Goal: Check status: Check status

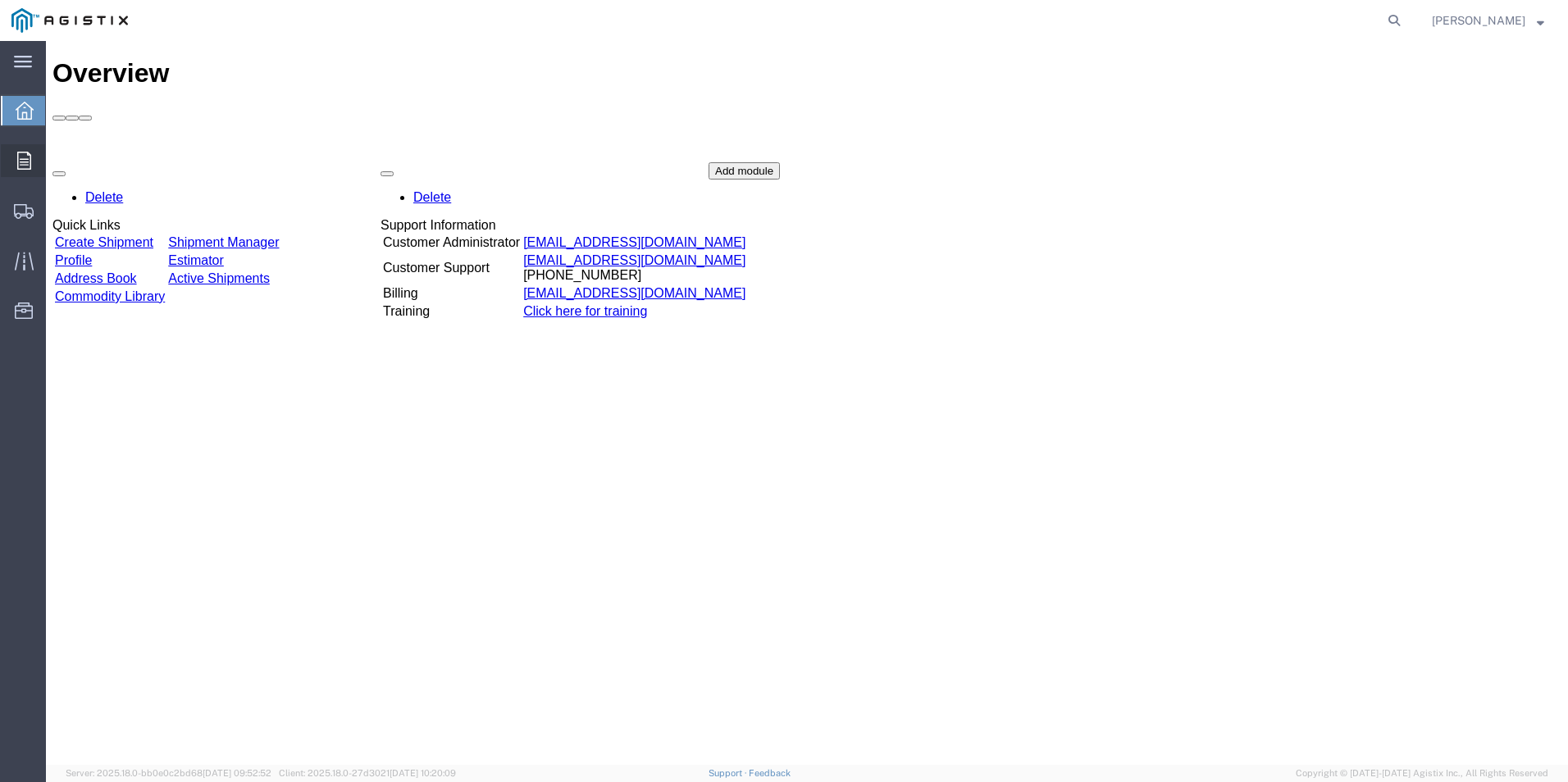
click at [32, 163] on div at bounding box center [24, 161] width 46 height 33
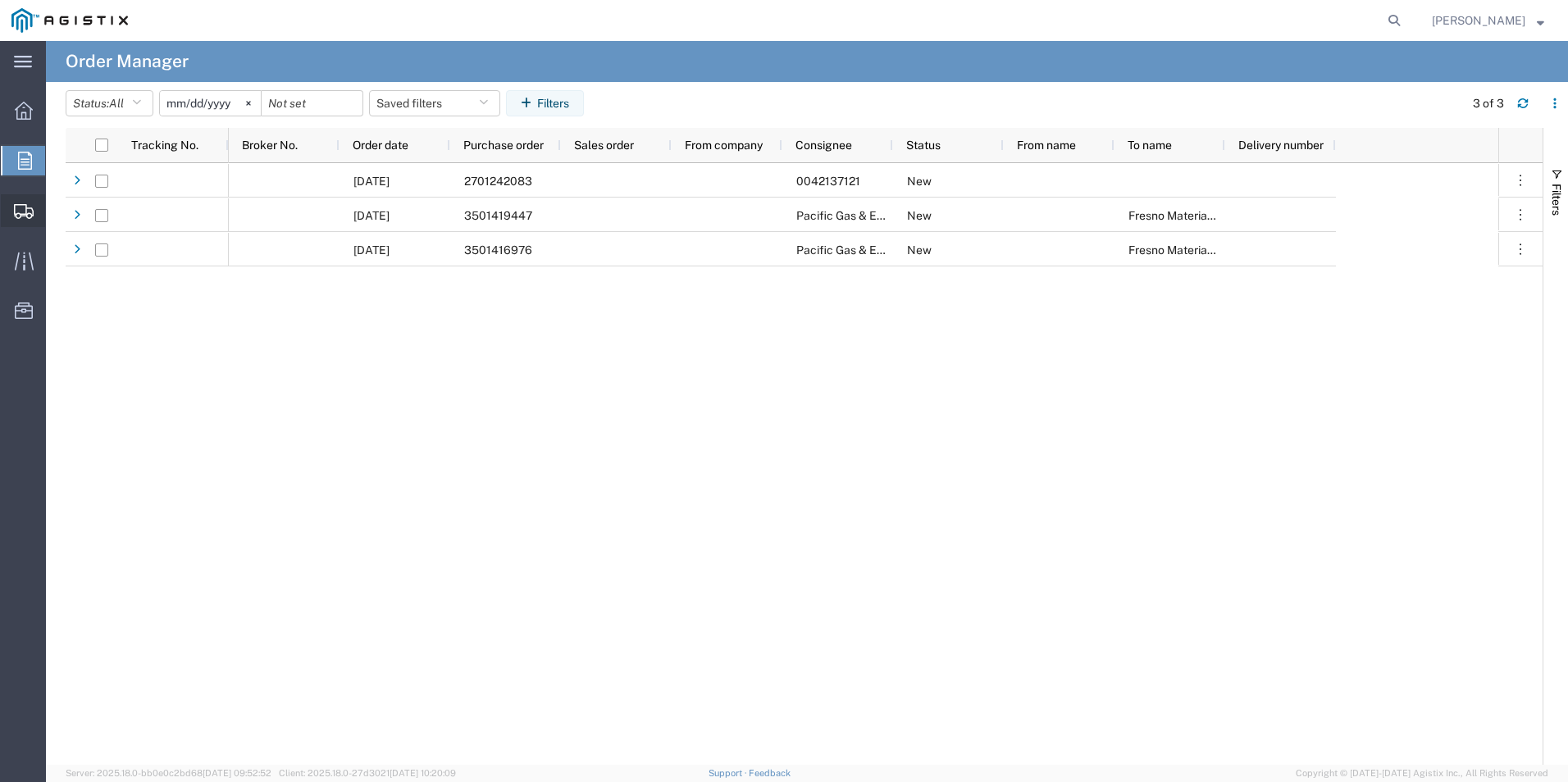
click at [57, 214] on span "Shipments" at bounding box center [51, 210] width 12 height 33
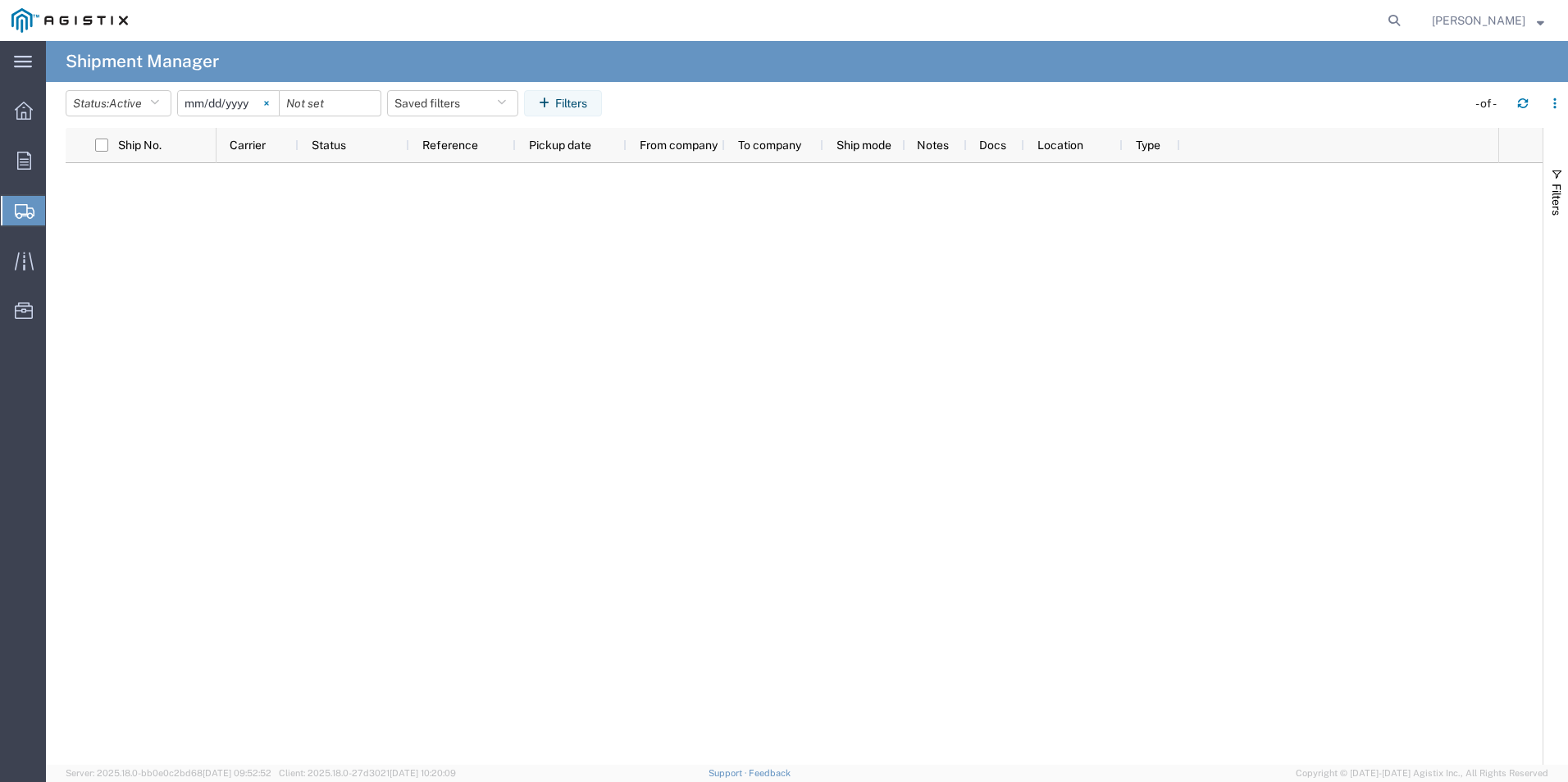
click at [277, 106] on svg-icon at bounding box center [266, 104] width 25 height 25
click at [209, 105] on input "date" at bounding box center [228, 104] width 101 height 25
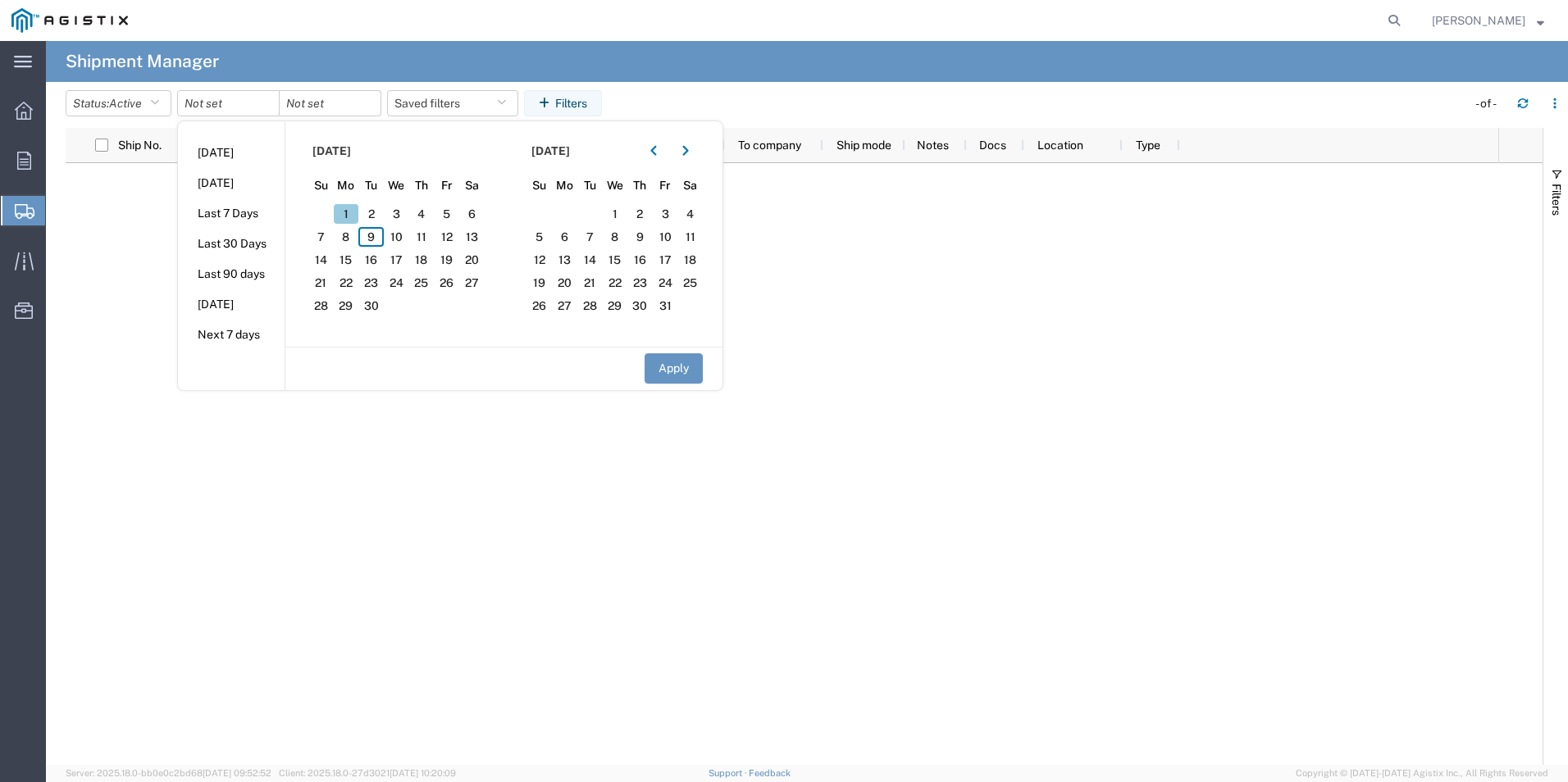
click at [350, 221] on span "1" at bounding box center [346, 214] width 26 height 20
click at [667, 359] on button "Apply" at bounding box center [674, 368] width 59 height 30
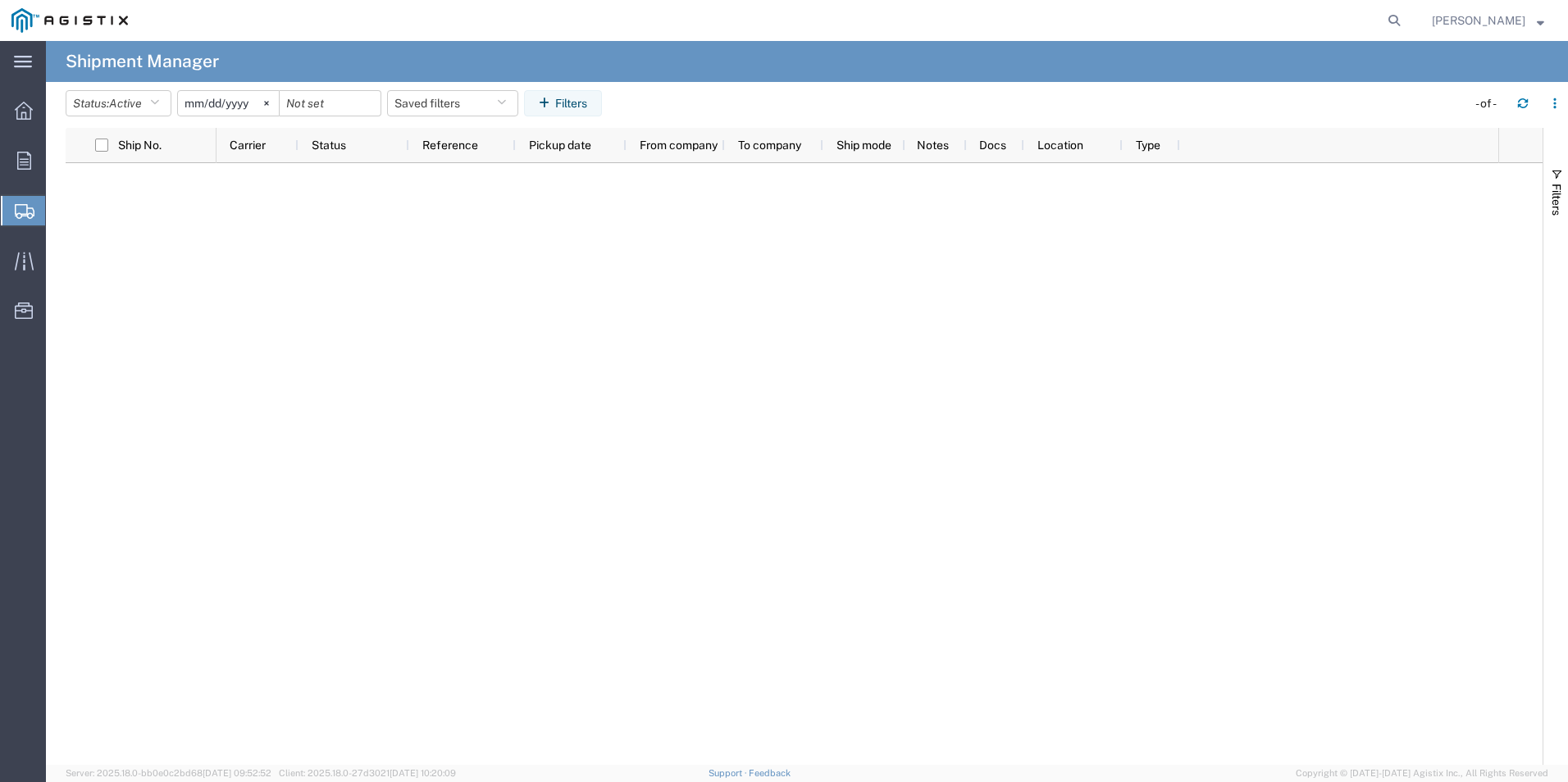
click at [222, 105] on input "[DATE]" at bounding box center [228, 104] width 101 height 25
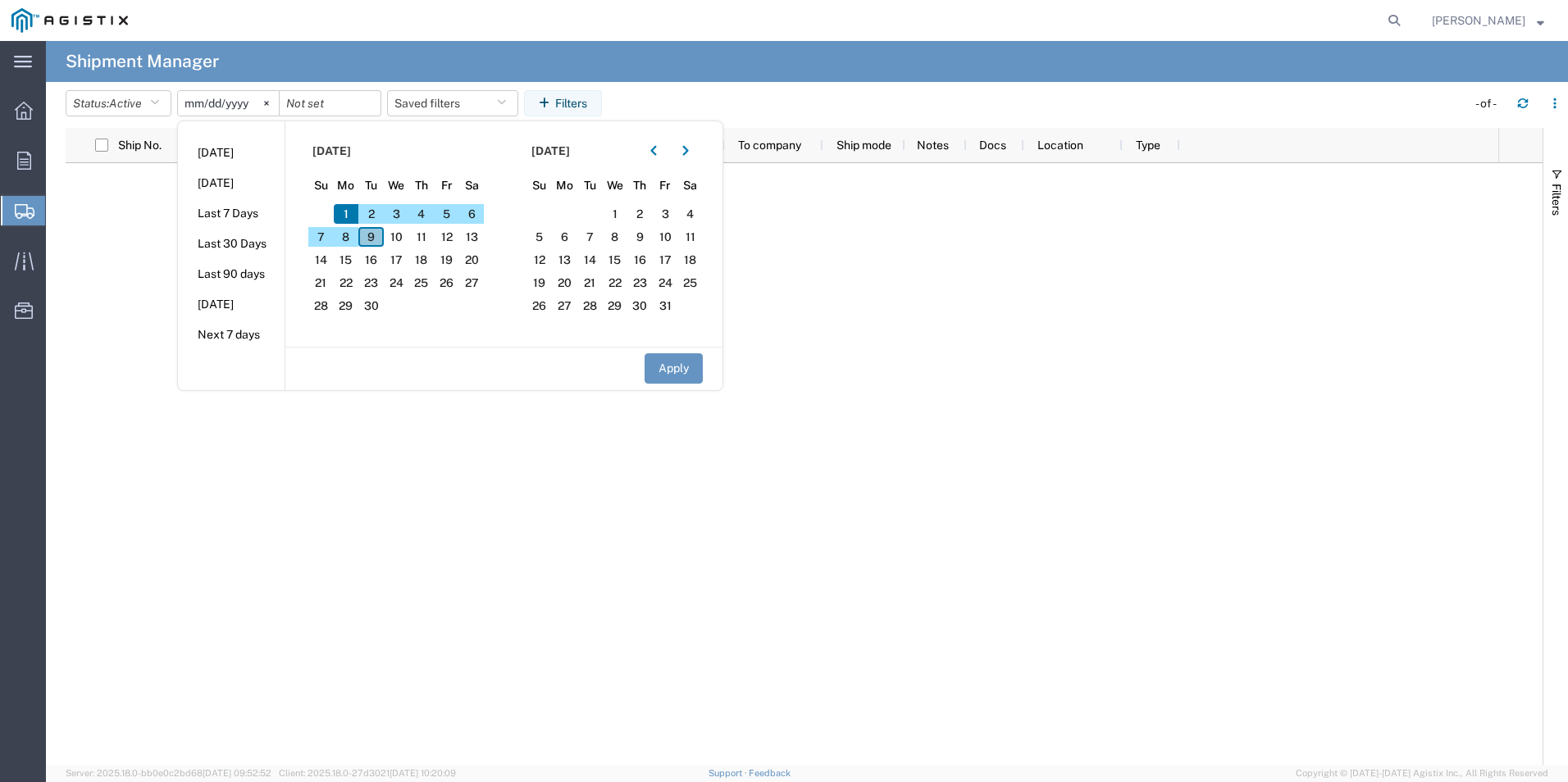
click at [379, 231] on span "9" at bounding box center [371, 237] width 26 height 20
click at [265, 163] on li "[DATE]" at bounding box center [231, 153] width 107 height 30
type input "[DATE]"
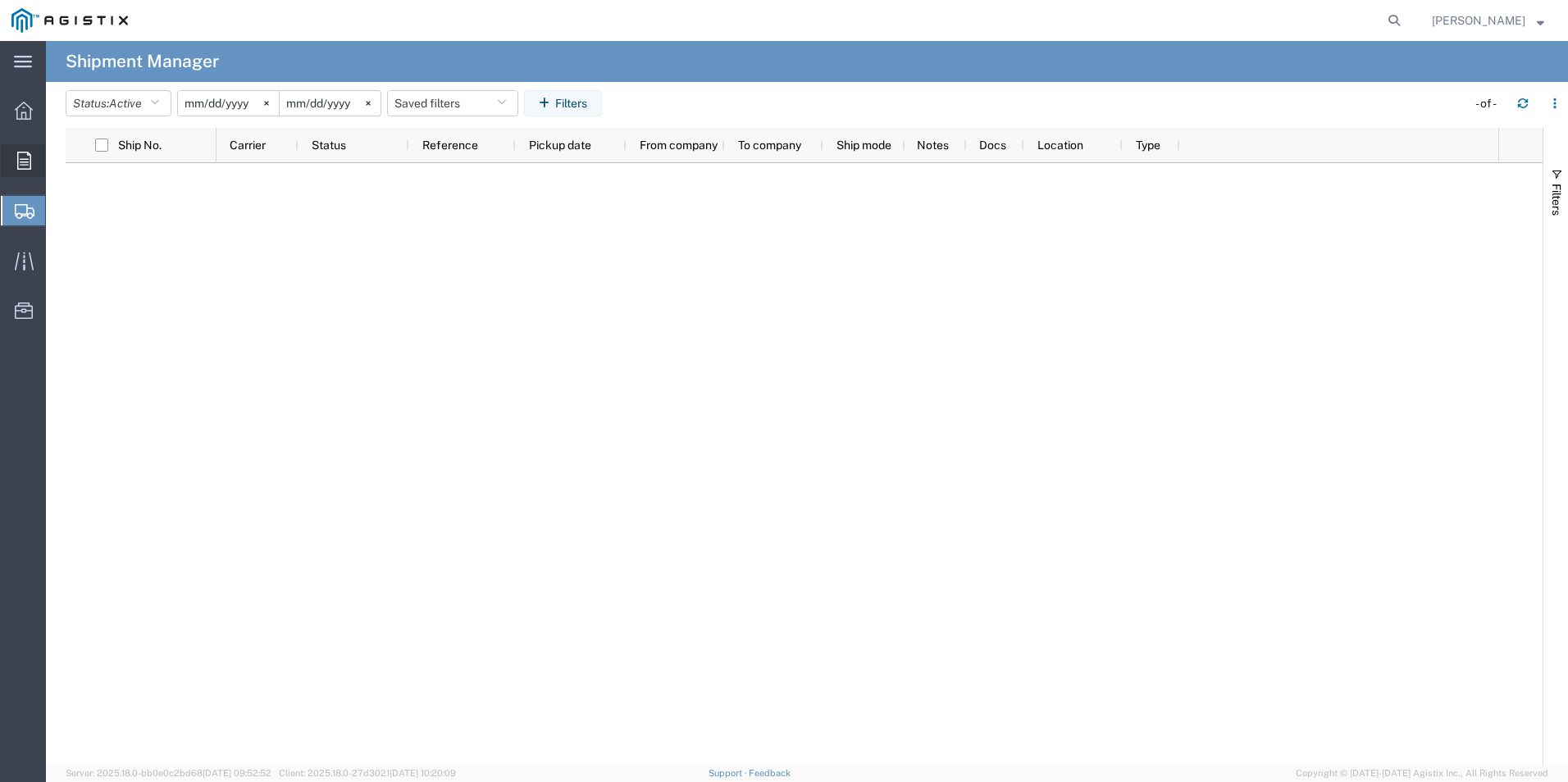
click at [27, 151] on div at bounding box center [24, 161] width 46 height 33
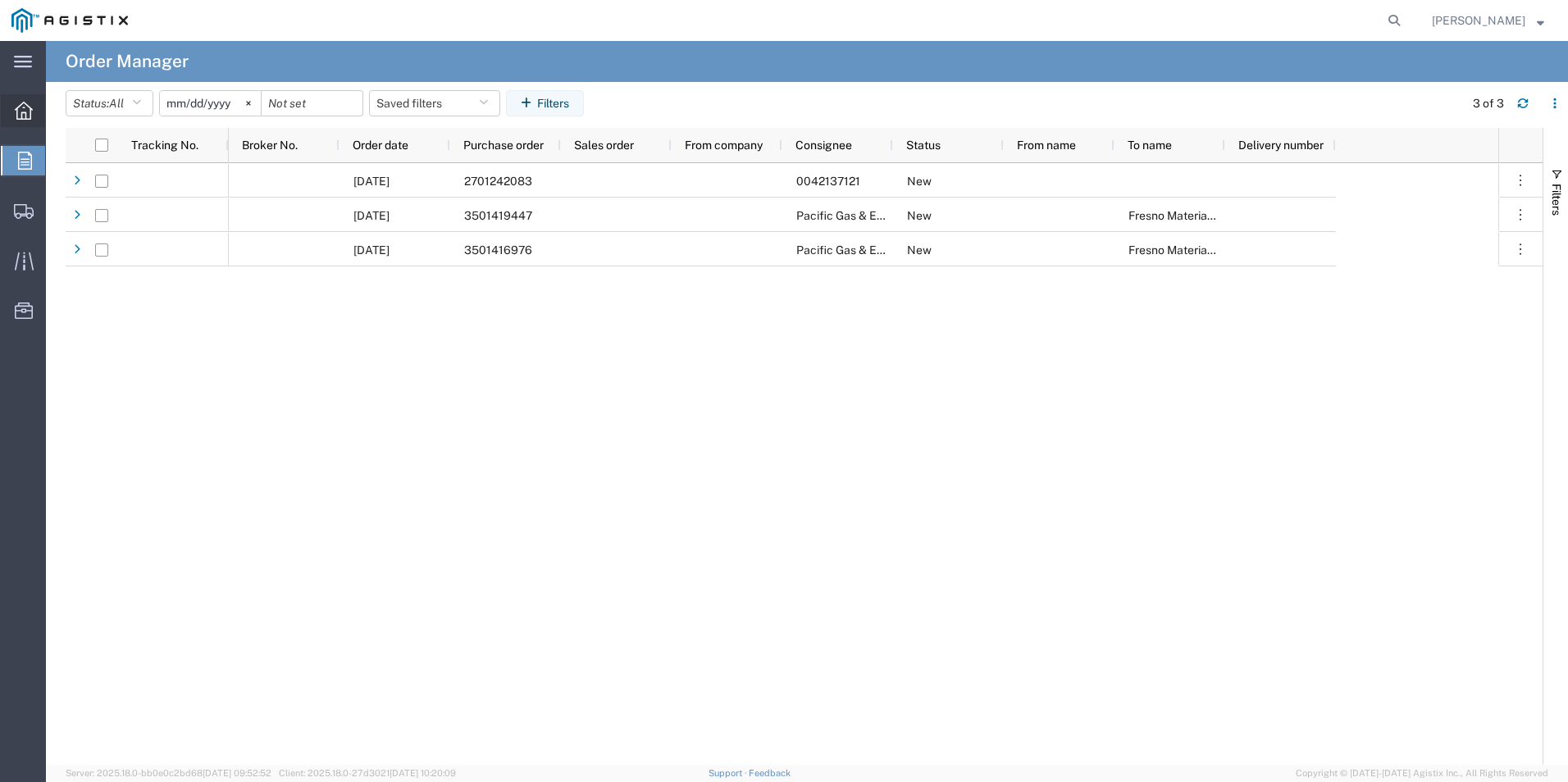
click at [25, 107] on icon at bounding box center [24, 111] width 18 height 18
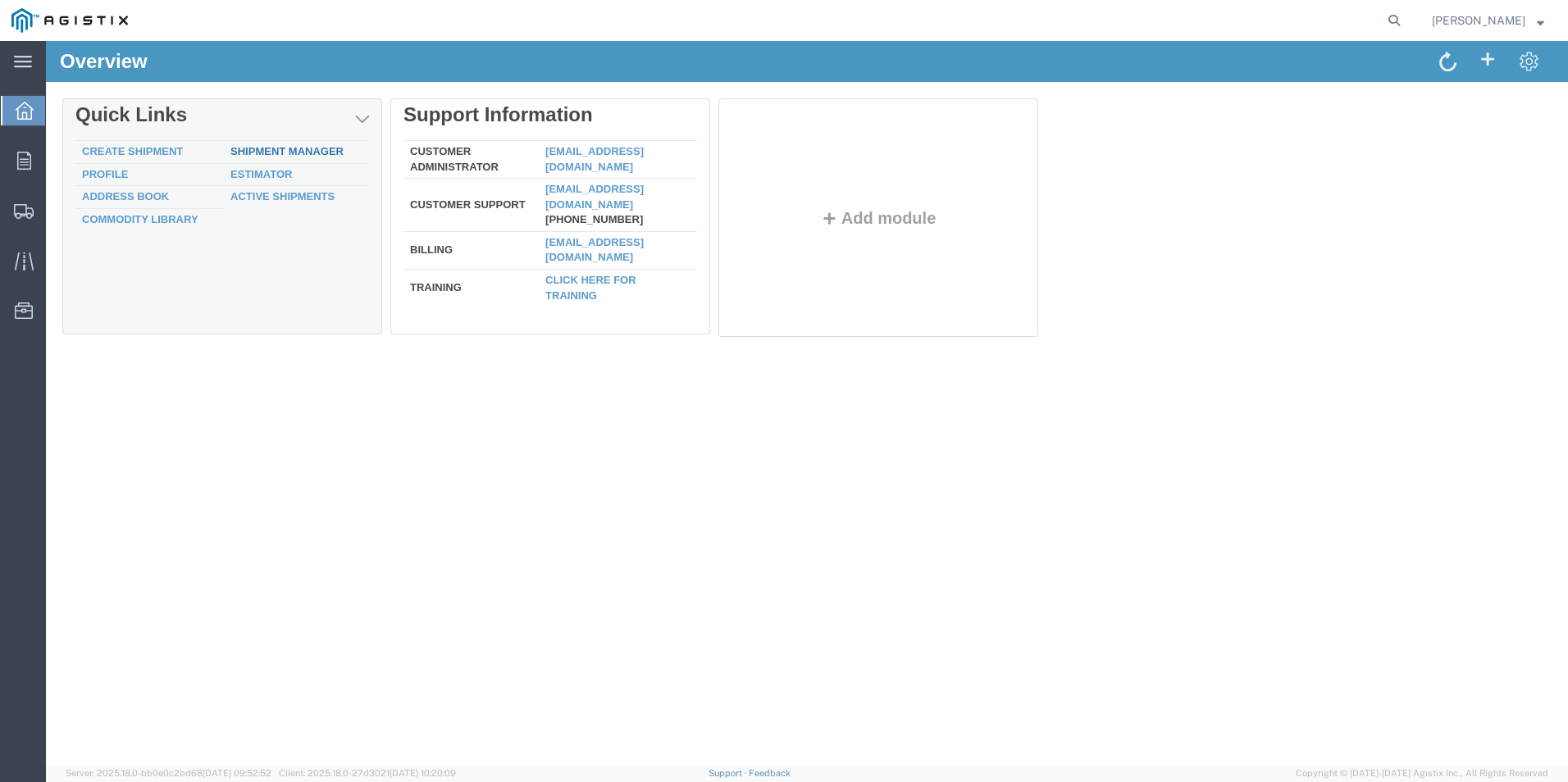
click at [263, 145] on link "Shipment Manager" at bounding box center [287, 151] width 113 height 12
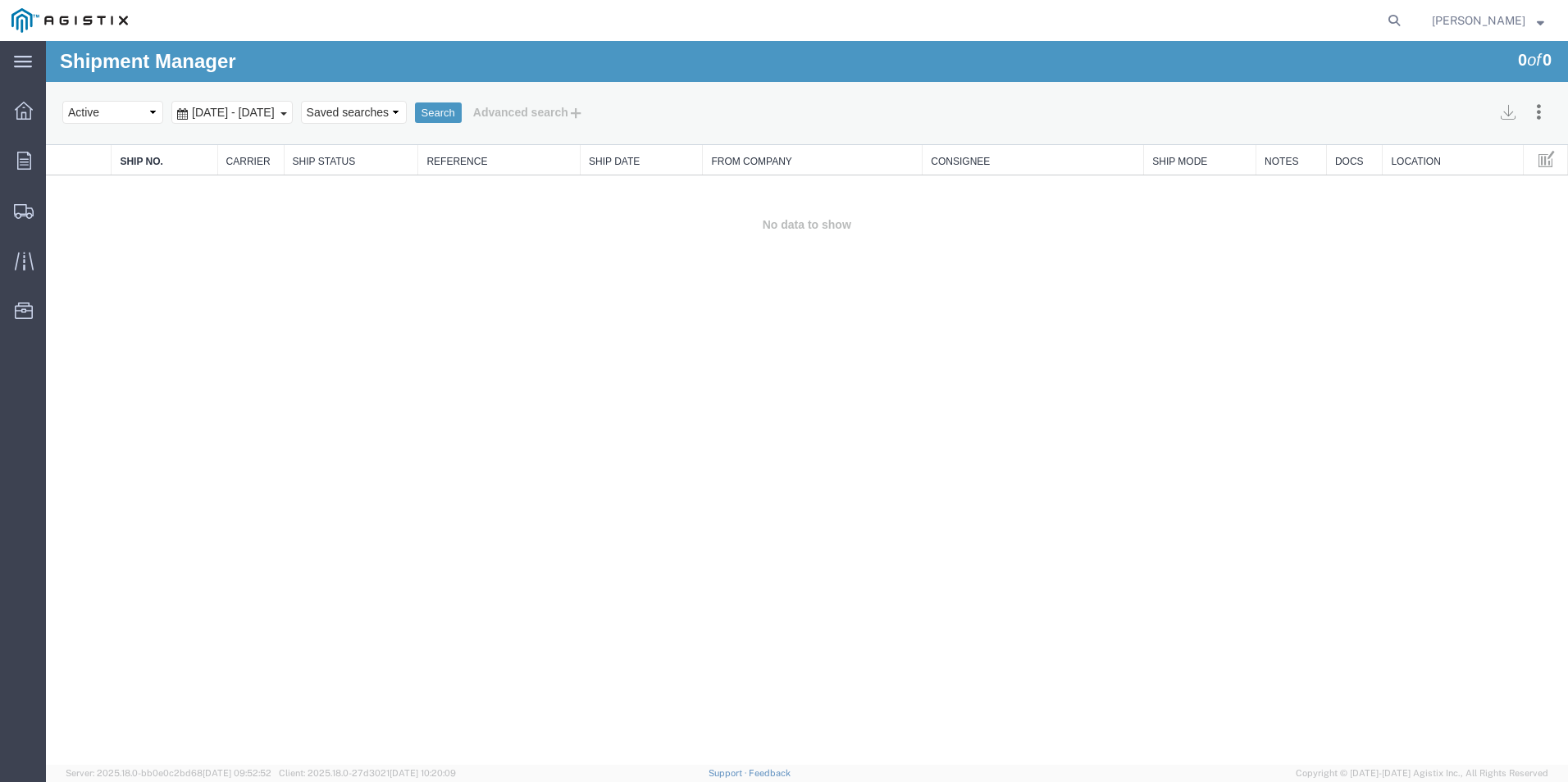
click at [218, 109] on span "[DATE] - [DATE]" at bounding box center [233, 112] width 91 height 13
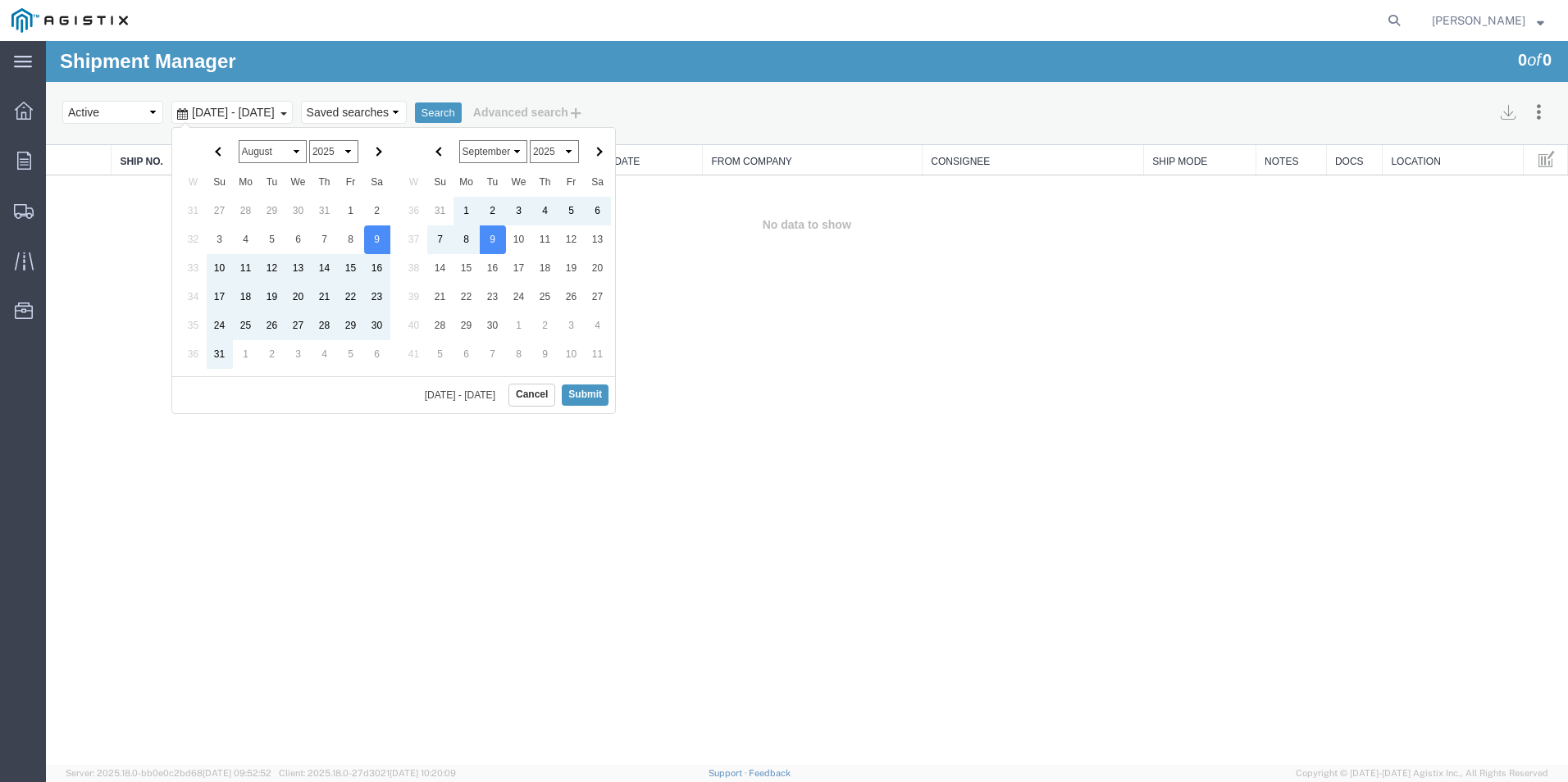
click at [67, 352] on div "Shipment Manager 0 of 0 Search Assign To Batch Processing Cancel Shipments Cons…" at bounding box center [807, 403] width 1522 height 724
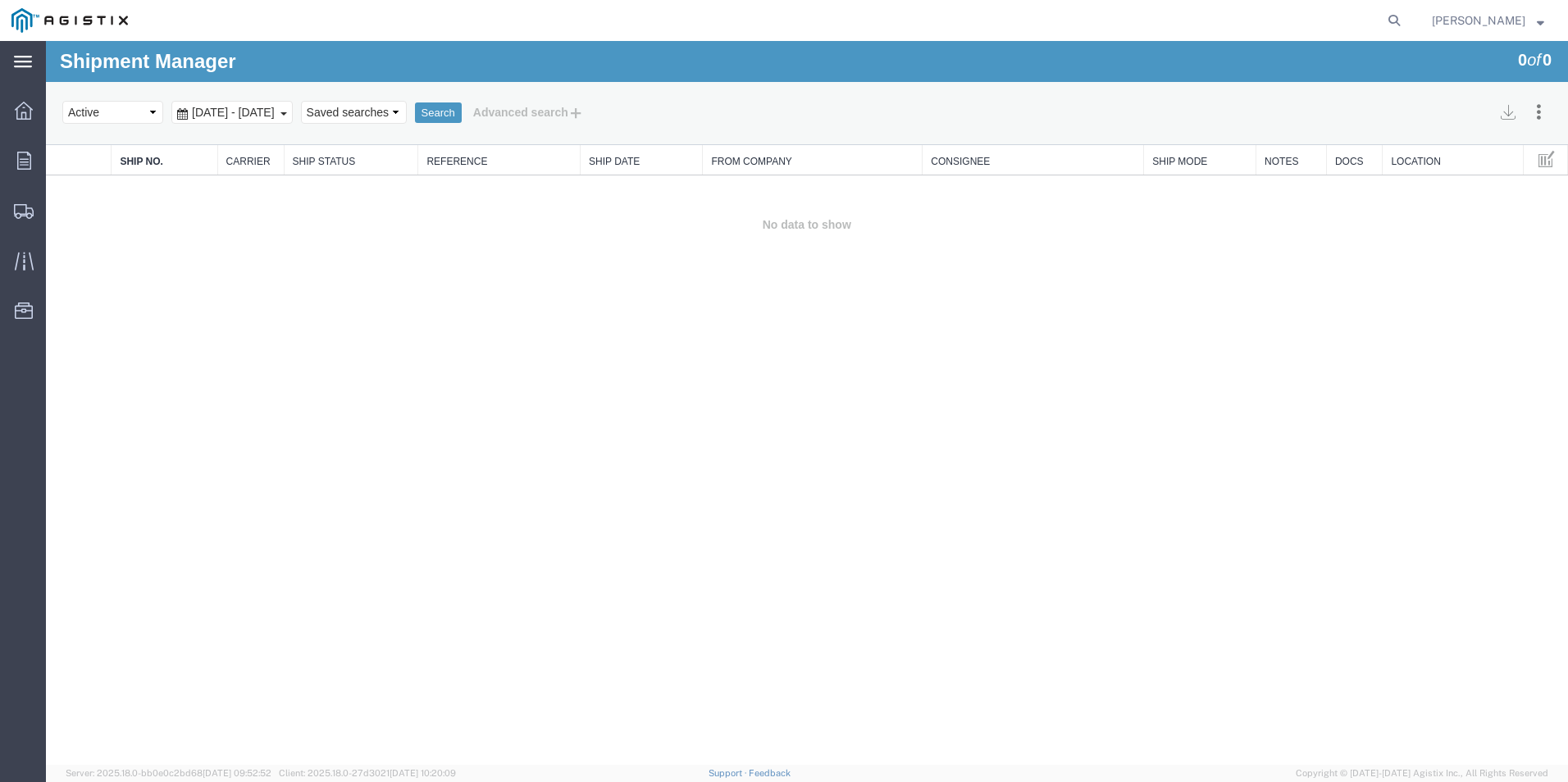
click at [14, 51] on div "main_menu Created with Sketch." at bounding box center [23, 61] width 46 height 41
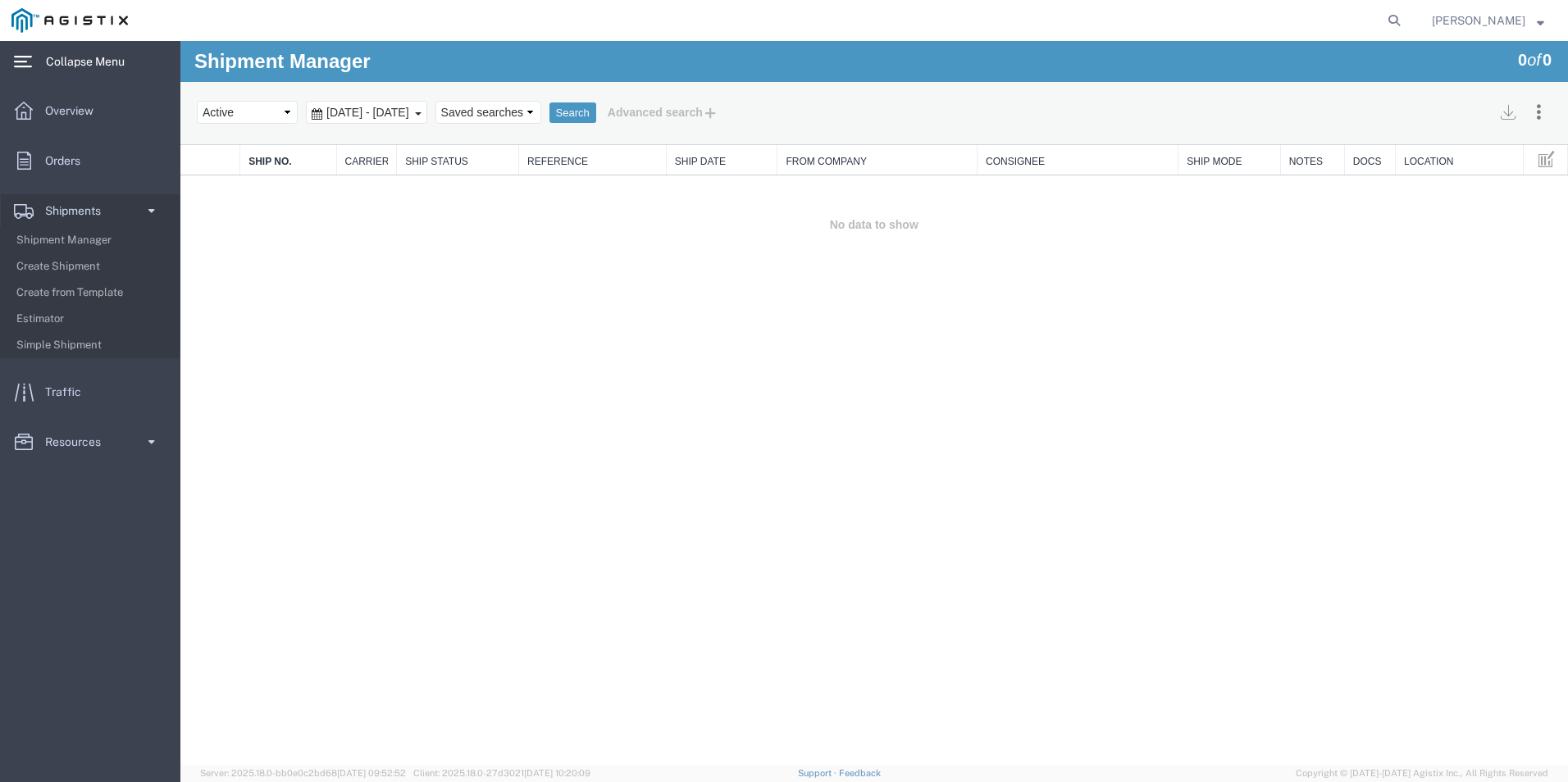
click at [14, 51] on div "main_menu Created with Sketch." at bounding box center [23, 61] width 46 height 41
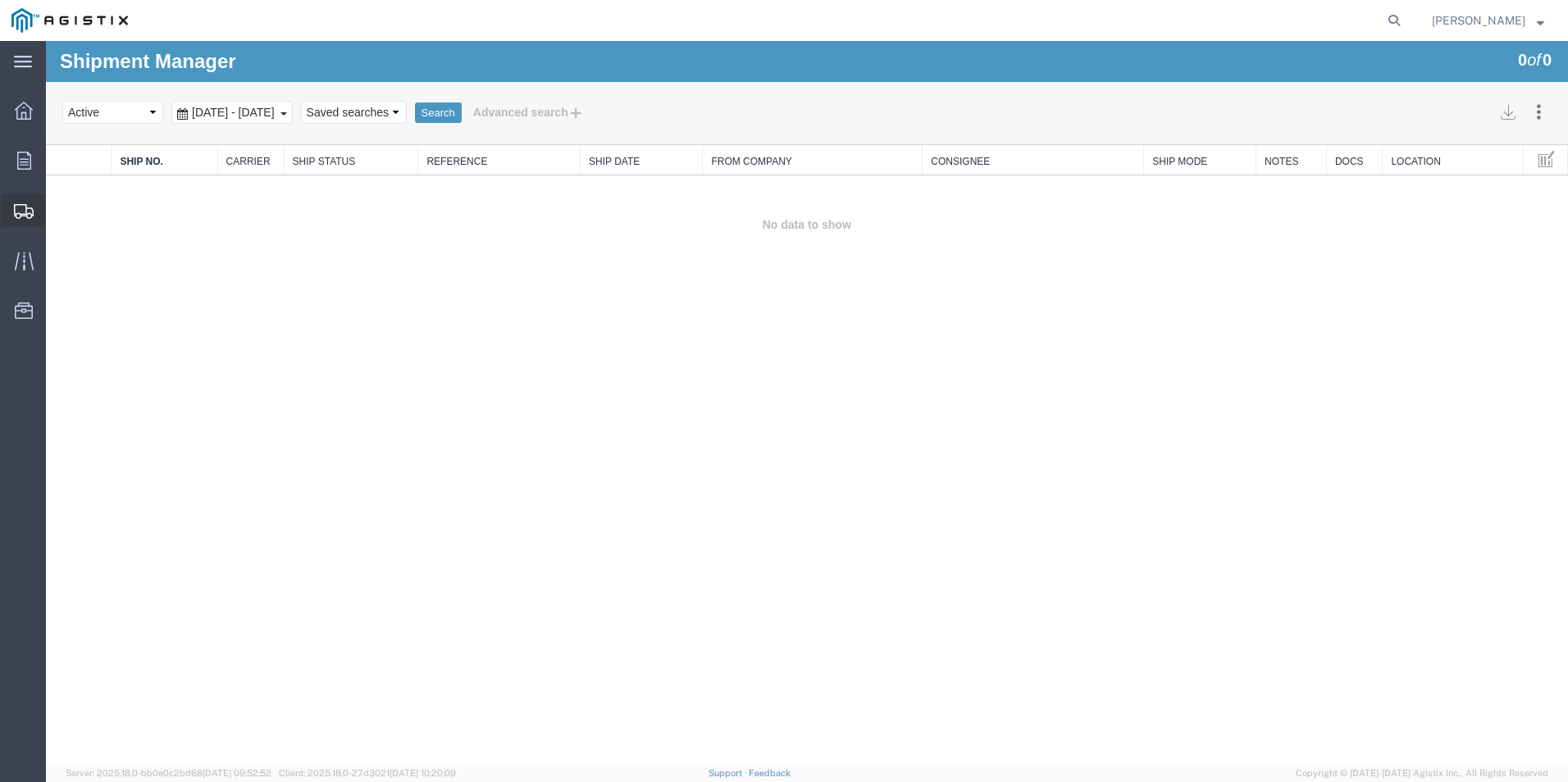
click at [57, 205] on span "Shipments" at bounding box center [51, 210] width 12 height 33
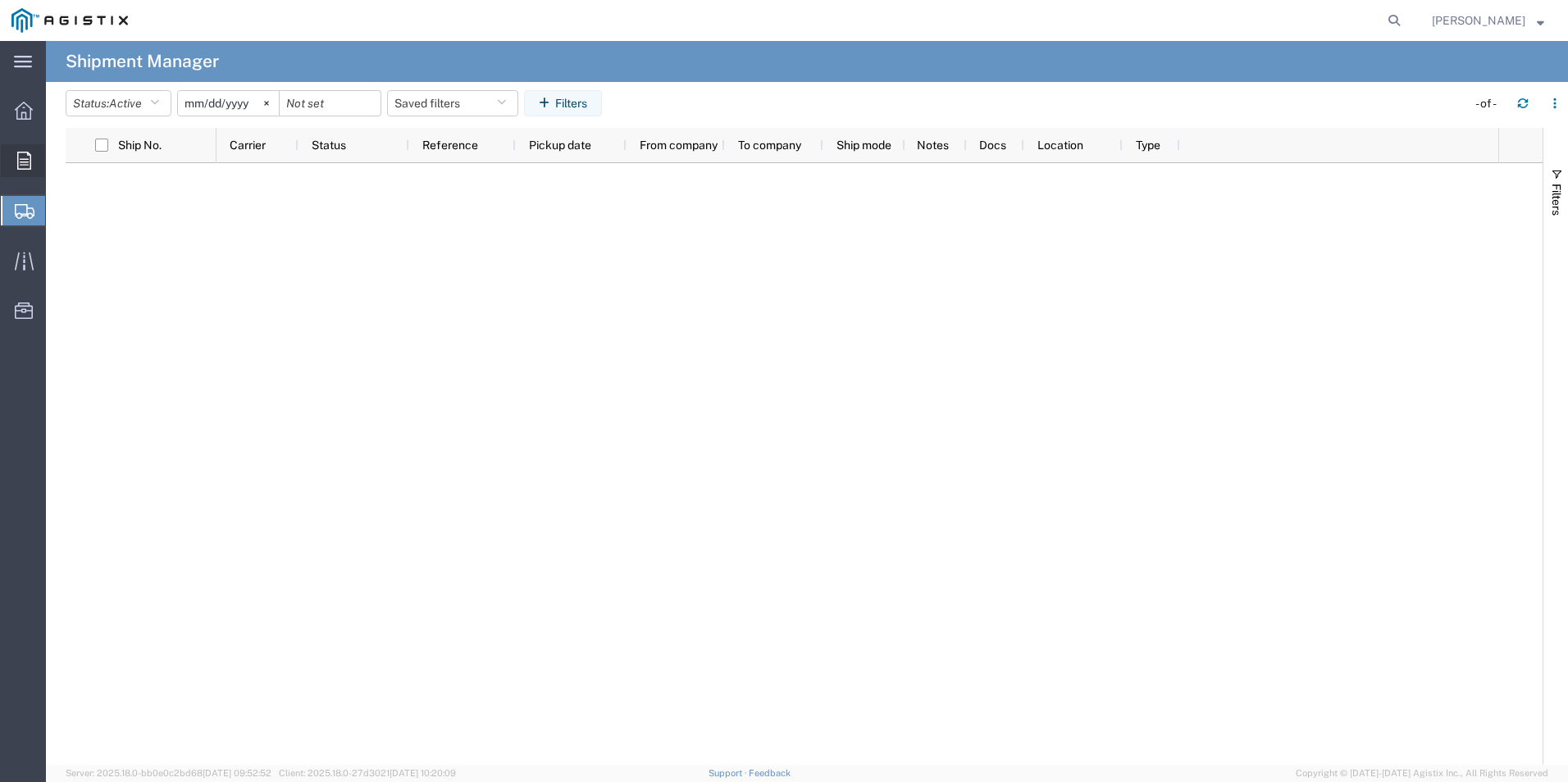
click at [32, 162] on div at bounding box center [24, 161] width 46 height 33
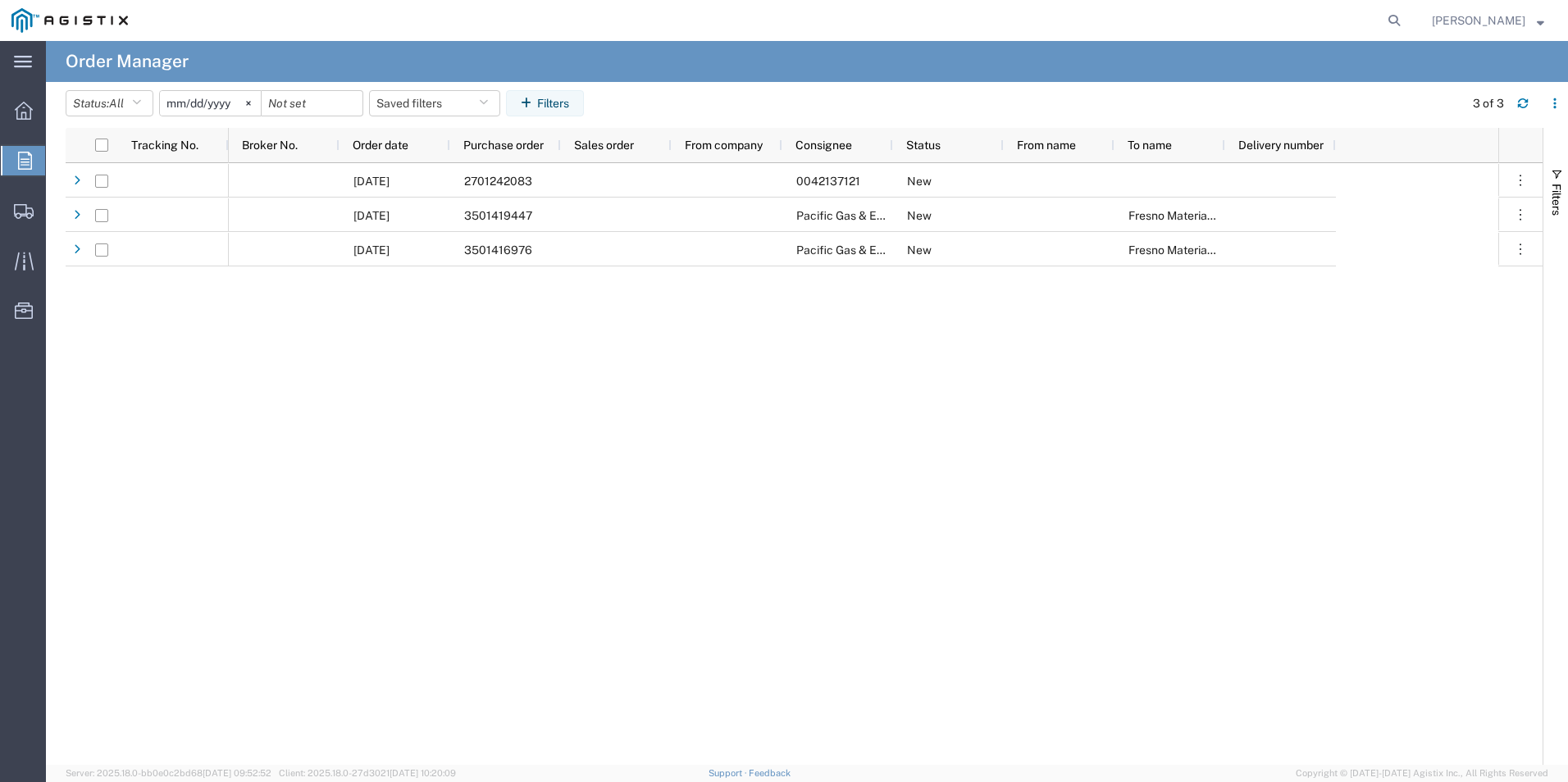
click at [247, 116] on agx-table-filter "Status: All All Cancelled Orders New Orders Updated Orders [DATE] Saved filters…" at bounding box center [328, 104] width 524 height 27
click at [249, 110] on svg-icon at bounding box center [249, 104] width 25 height 25
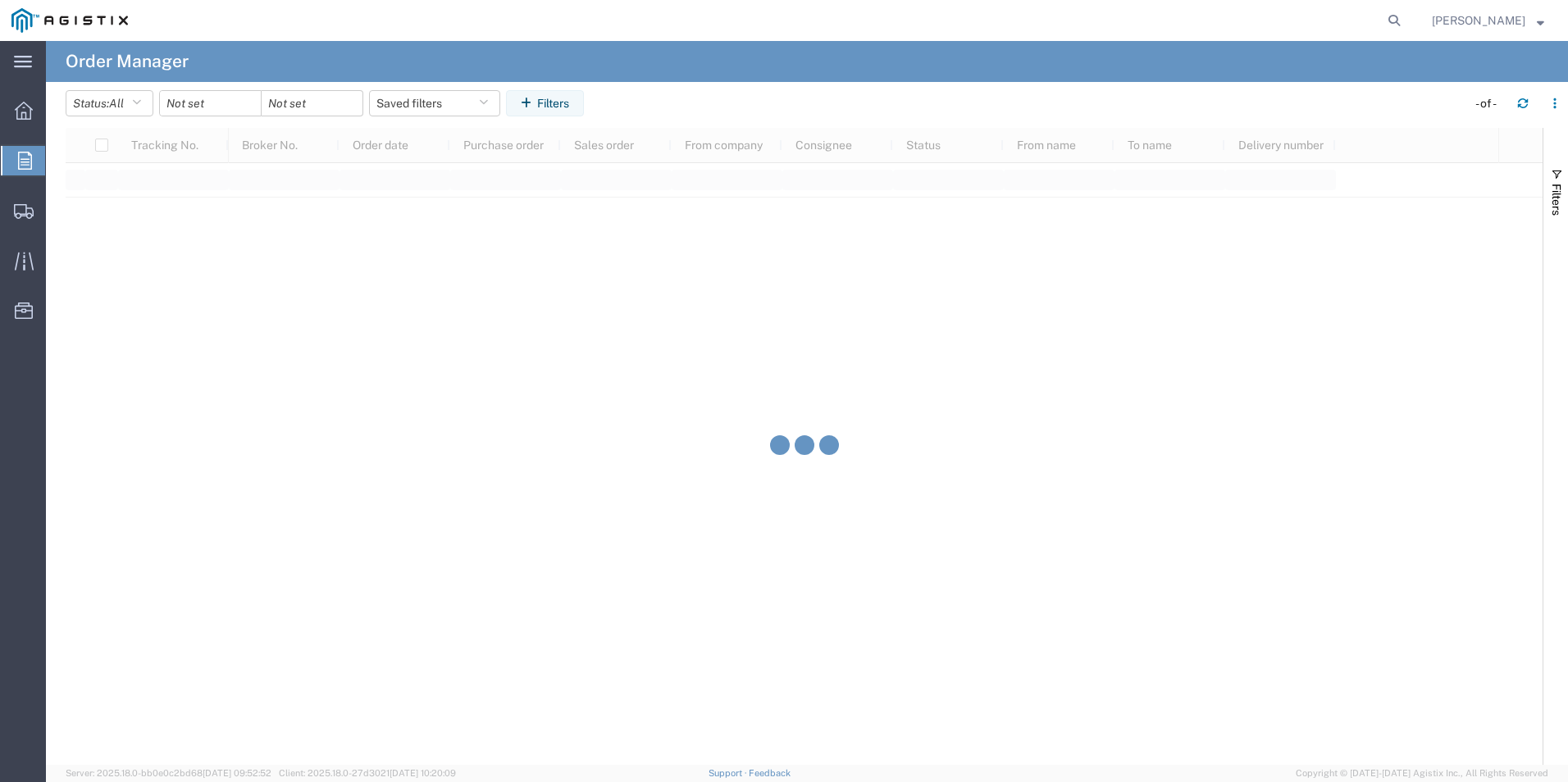
click at [251, 103] on div at bounding box center [210, 104] width 102 height 27
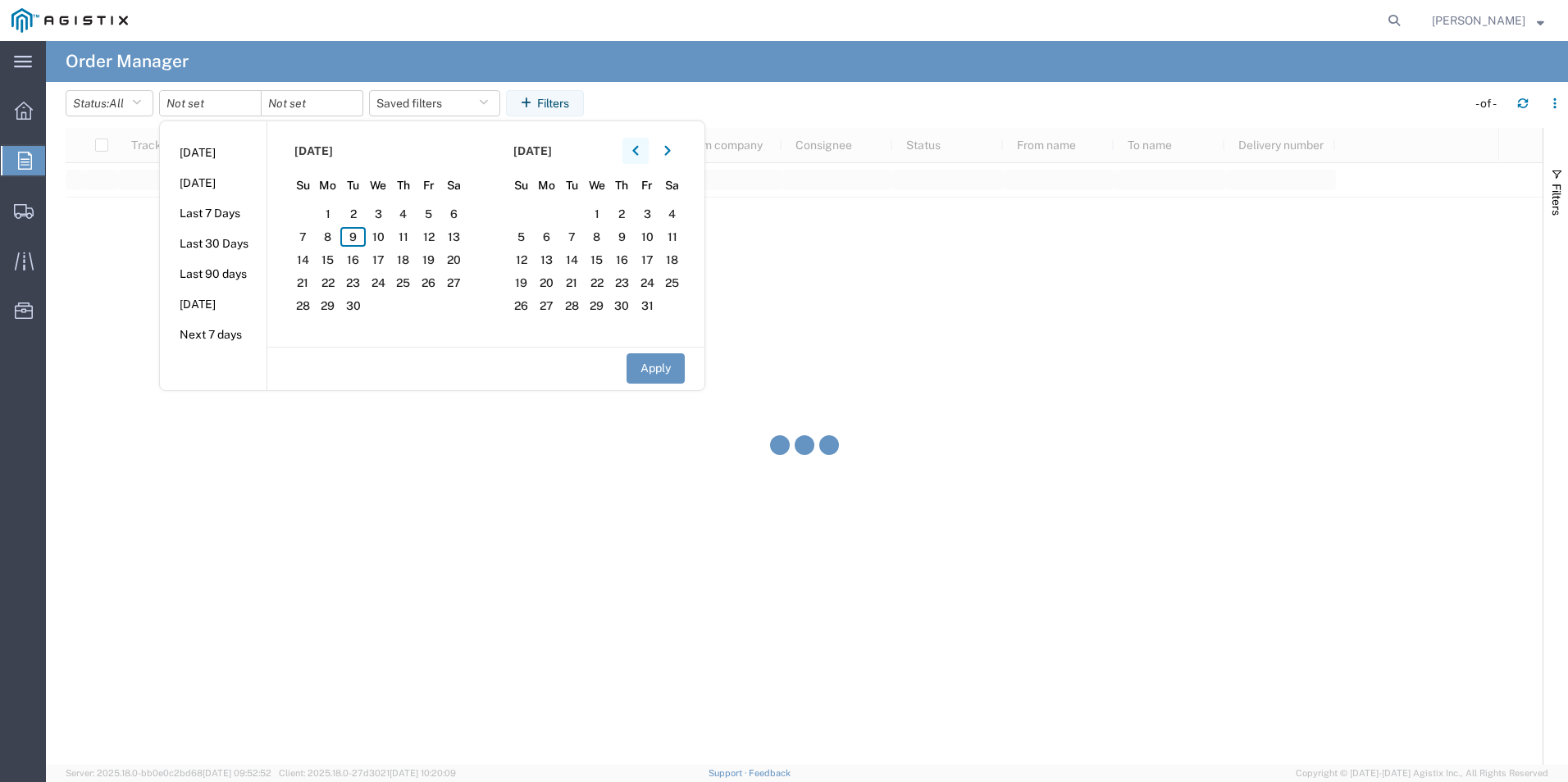
click at [632, 146] on button "button" at bounding box center [636, 151] width 27 height 27
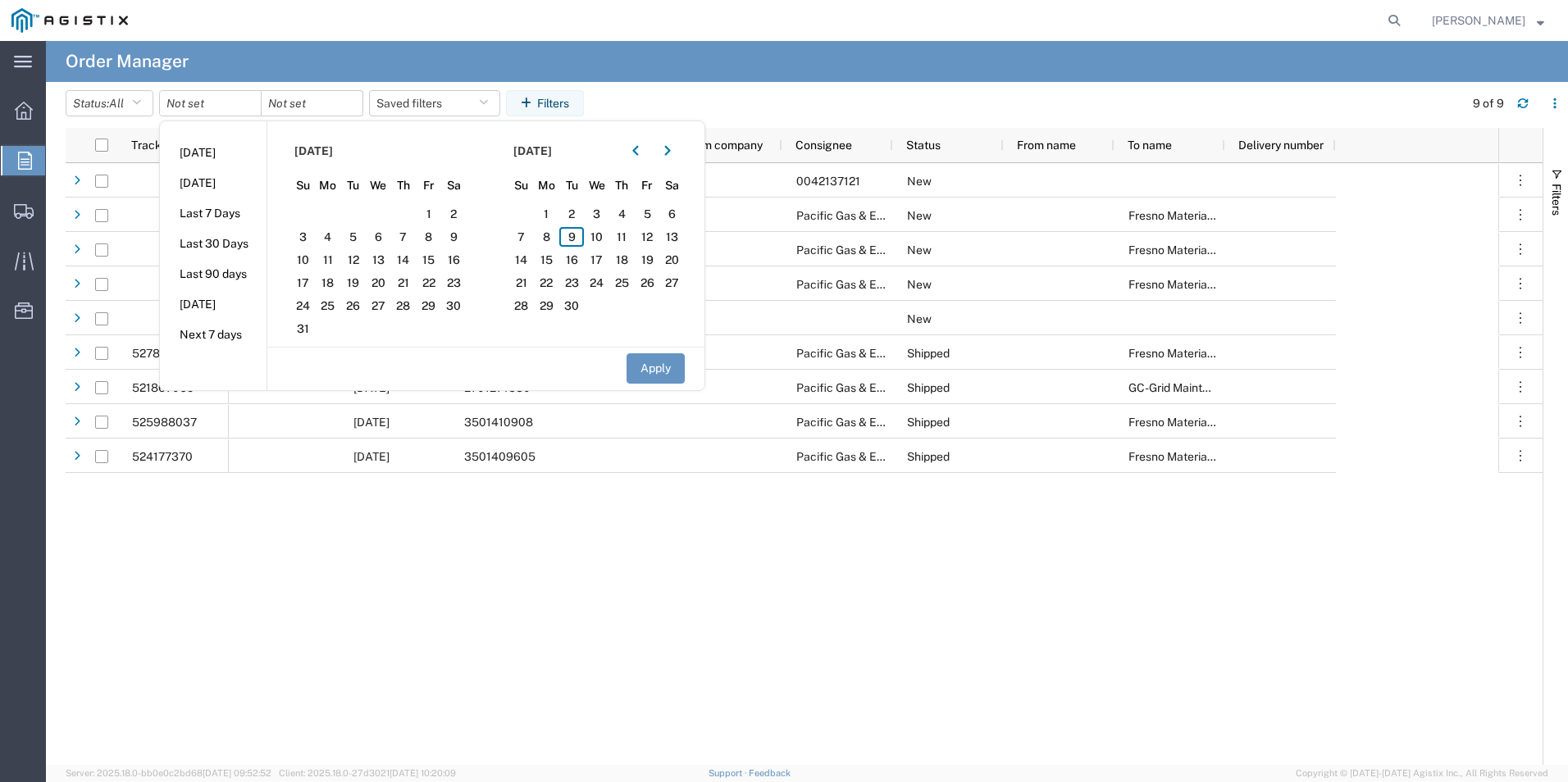
click at [429, 503] on div "[DATE] 2701242083 0042137121 New [DATE] 3501419447 Pacific Gas & Electric Compa…" at bounding box center [864, 464] width 1270 height 602
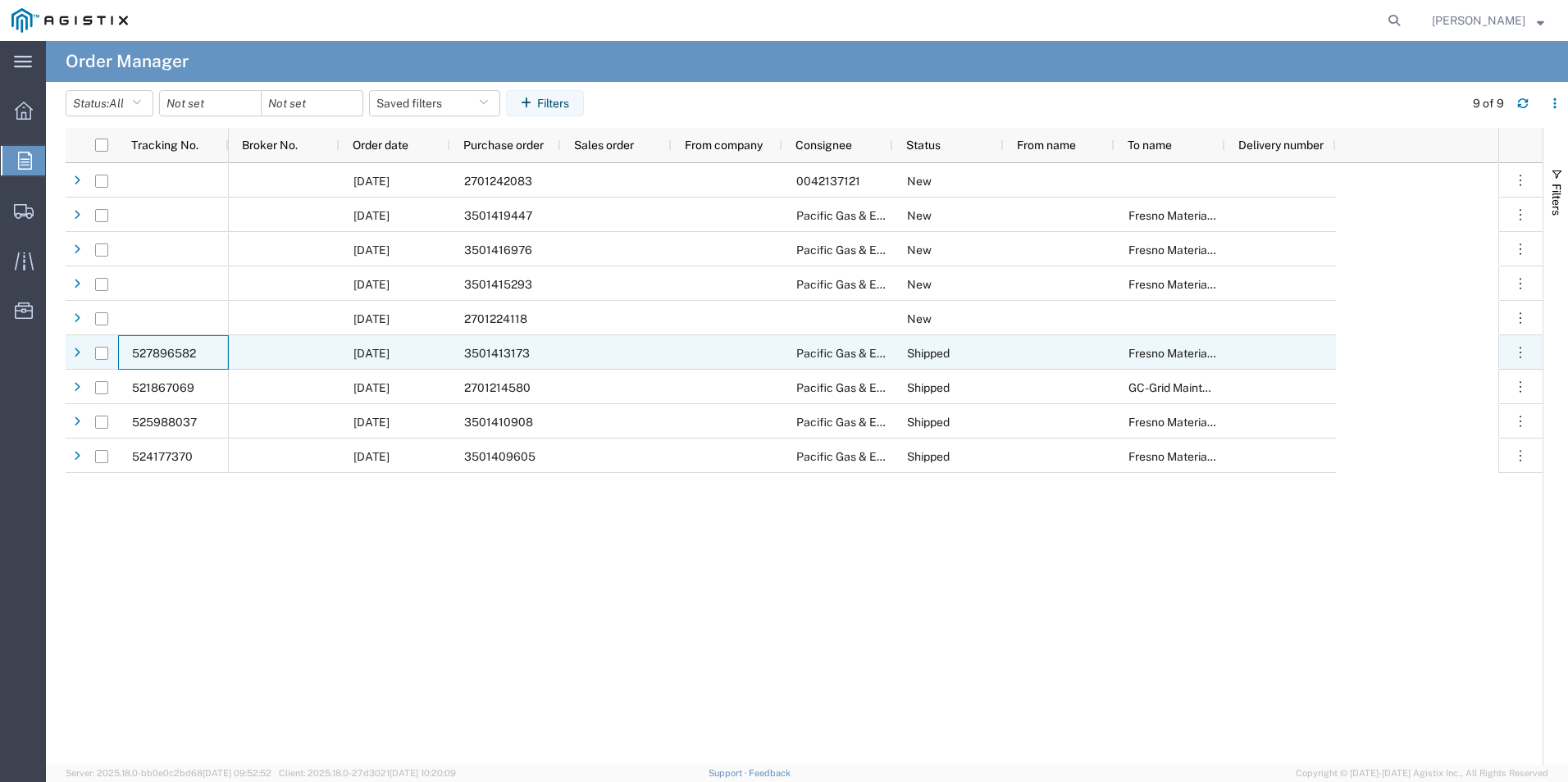
click at [142, 357] on span "527896582" at bounding box center [164, 353] width 64 height 13
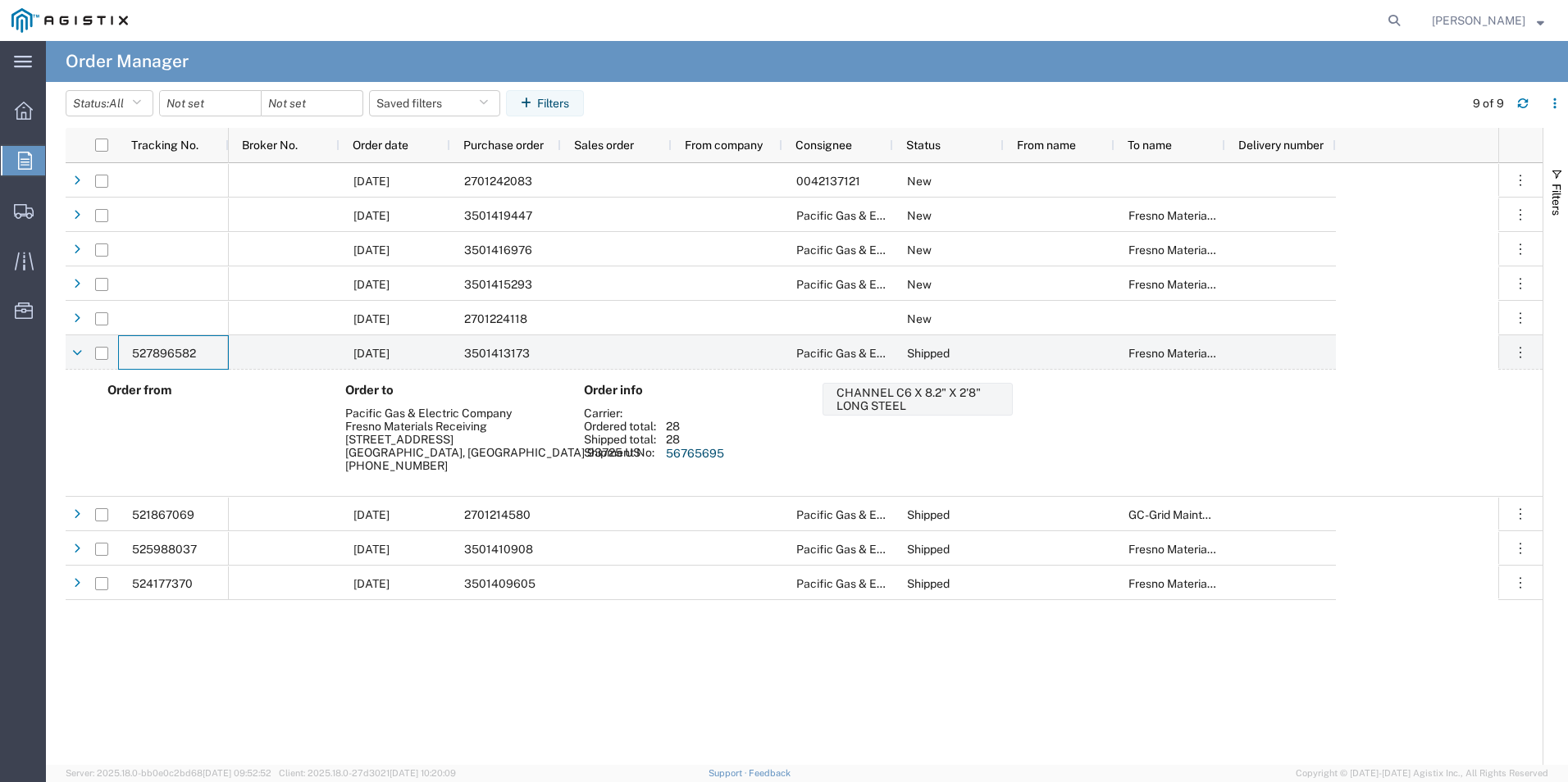
click at [218, 401] on div "Order from" at bounding box center [218, 433] width 239 height 101
click at [172, 357] on span "527896582" at bounding box center [164, 353] width 64 height 13
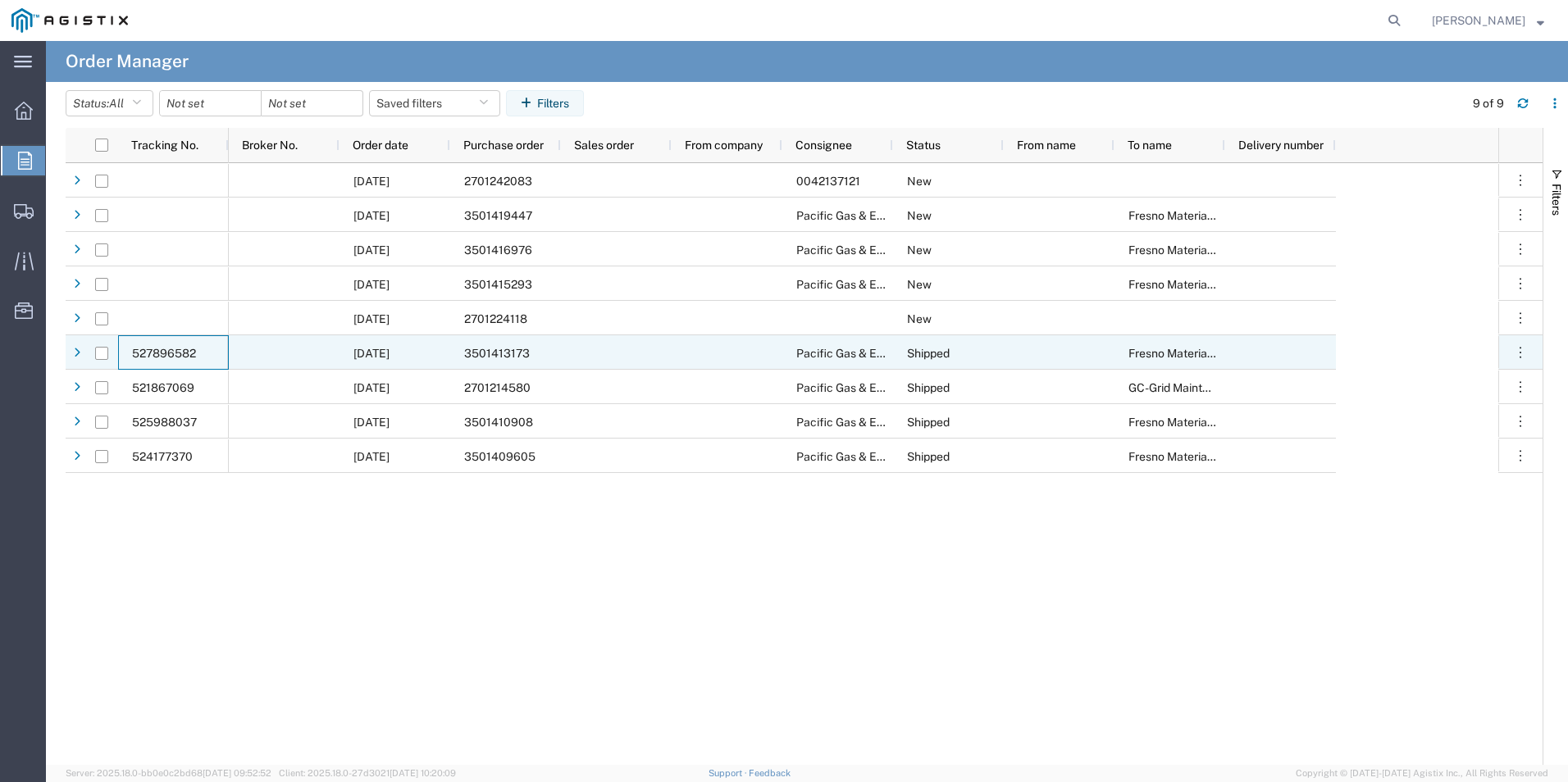
click at [172, 357] on span "527896582" at bounding box center [164, 353] width 64 height 13
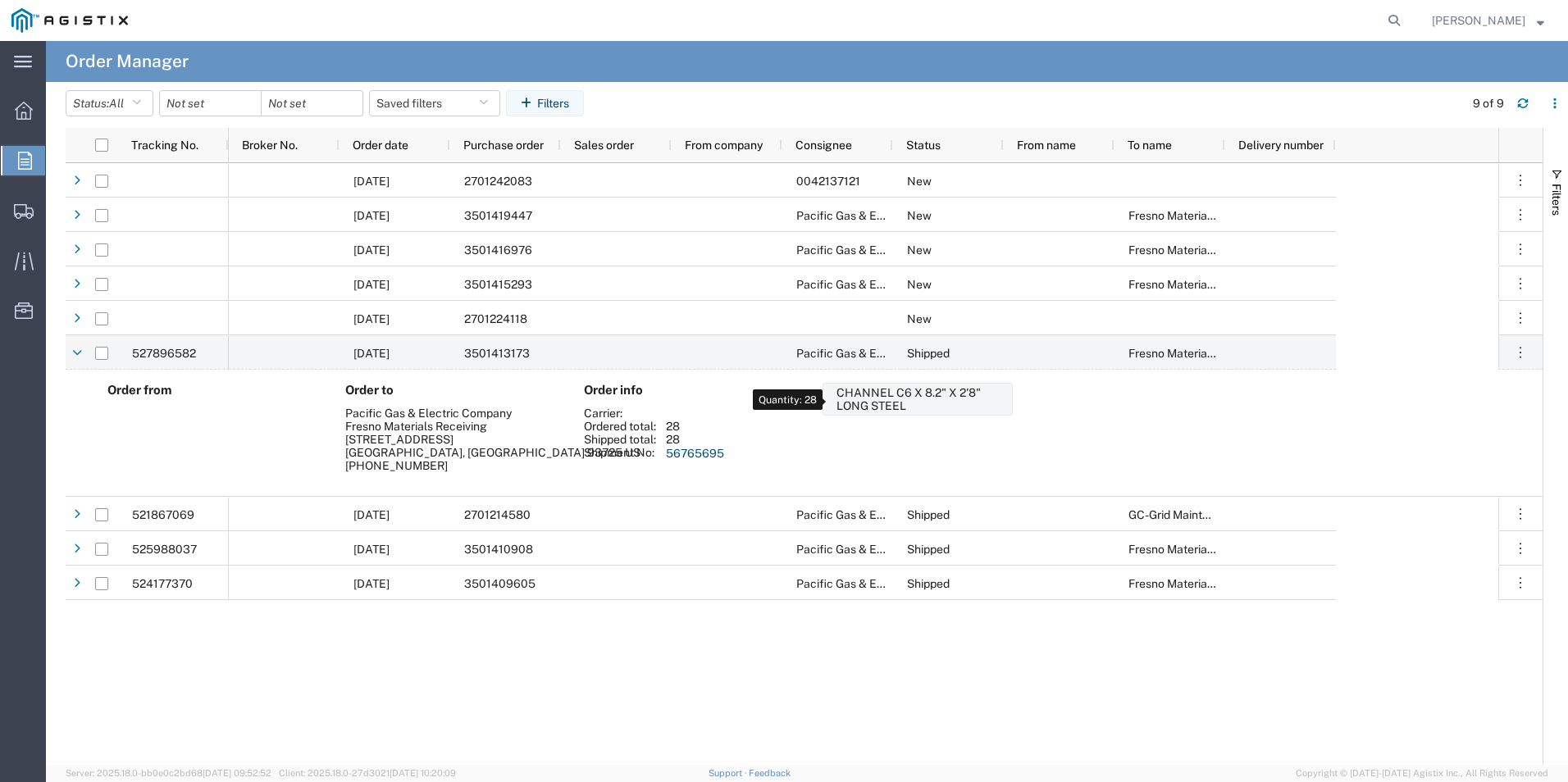
click at [895, 408] on div "CHANNEL C6 X 8.2" X 2'8" LONG STEEL" at bounding box center [921, 399] width 169 height 27
click at [1523, 349] on icon "button" at bounding box center [1520, 352] width 16 height 16
click at [593, 452] on div "Shipment No:" at bounding box center [625, 453] width 82 height 14
click at [162, 353] on span "527896582" at bounding box center [164, 353] width 64 height 13
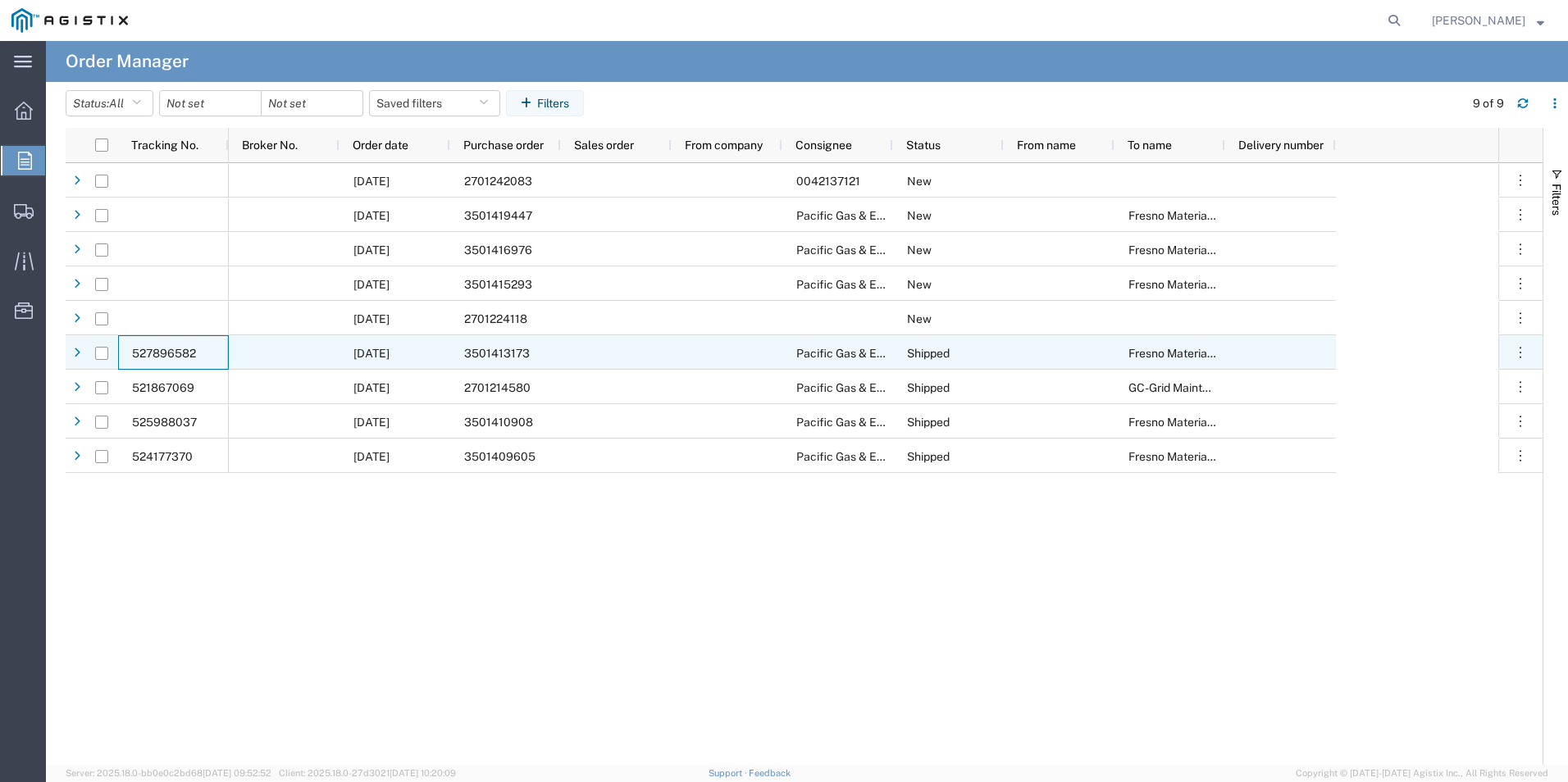
click at [162, 353] on span "527896582" at bounding box center [164, 353] width 64 height 13
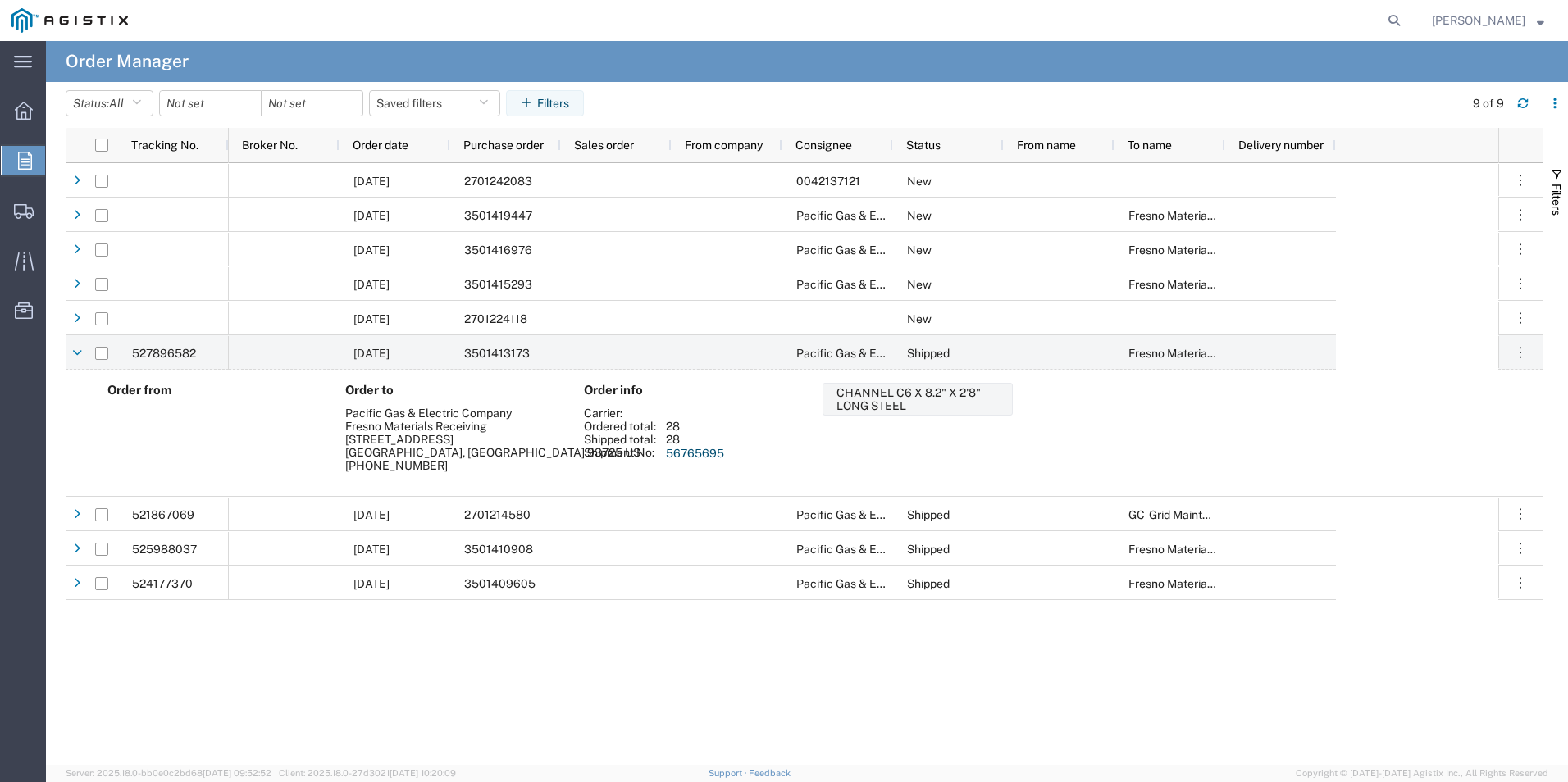
click at [698, 455] on link "56765695" at bounding box center [695, 453] width 59 height 13
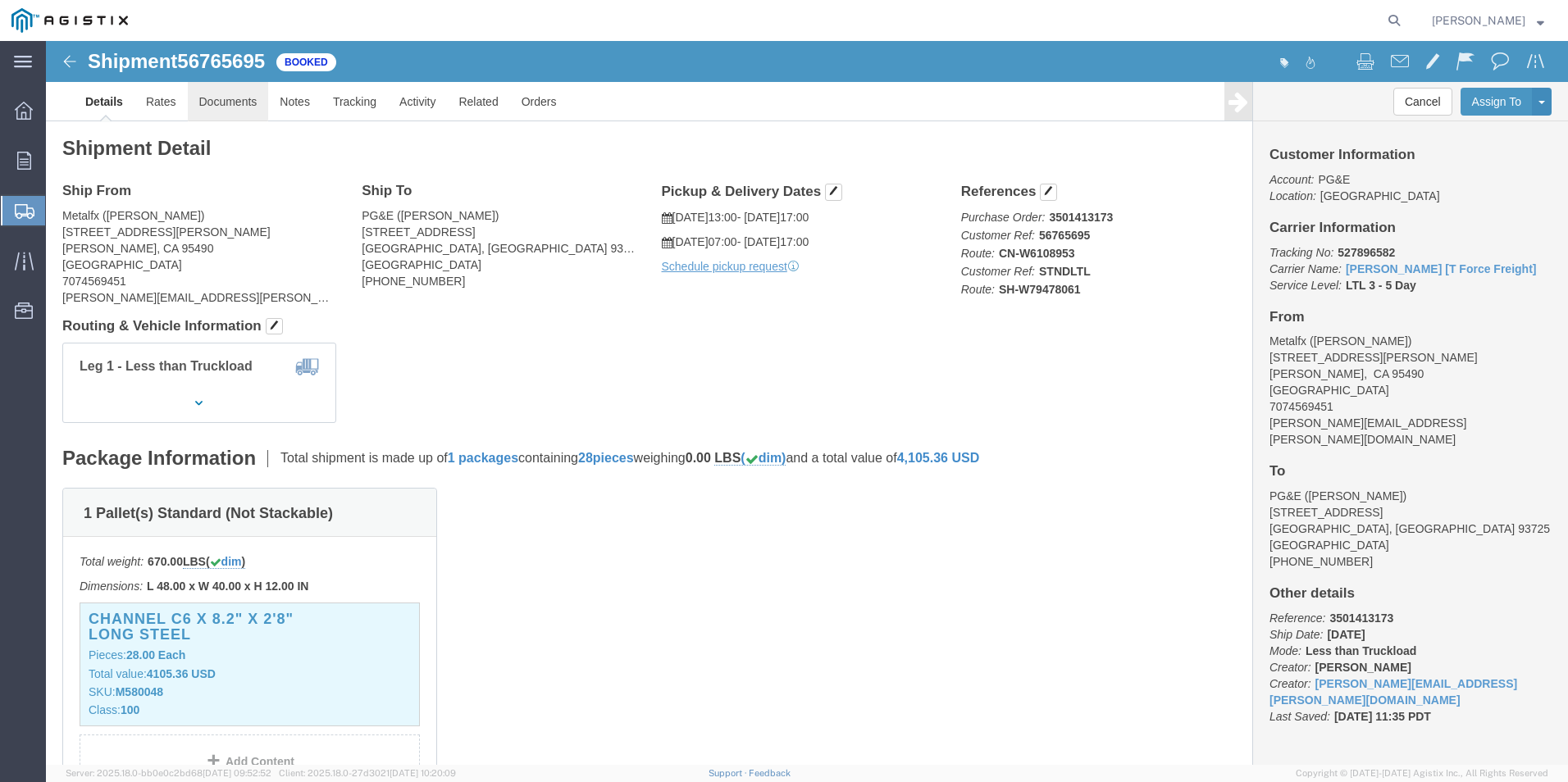
click link "Documents"
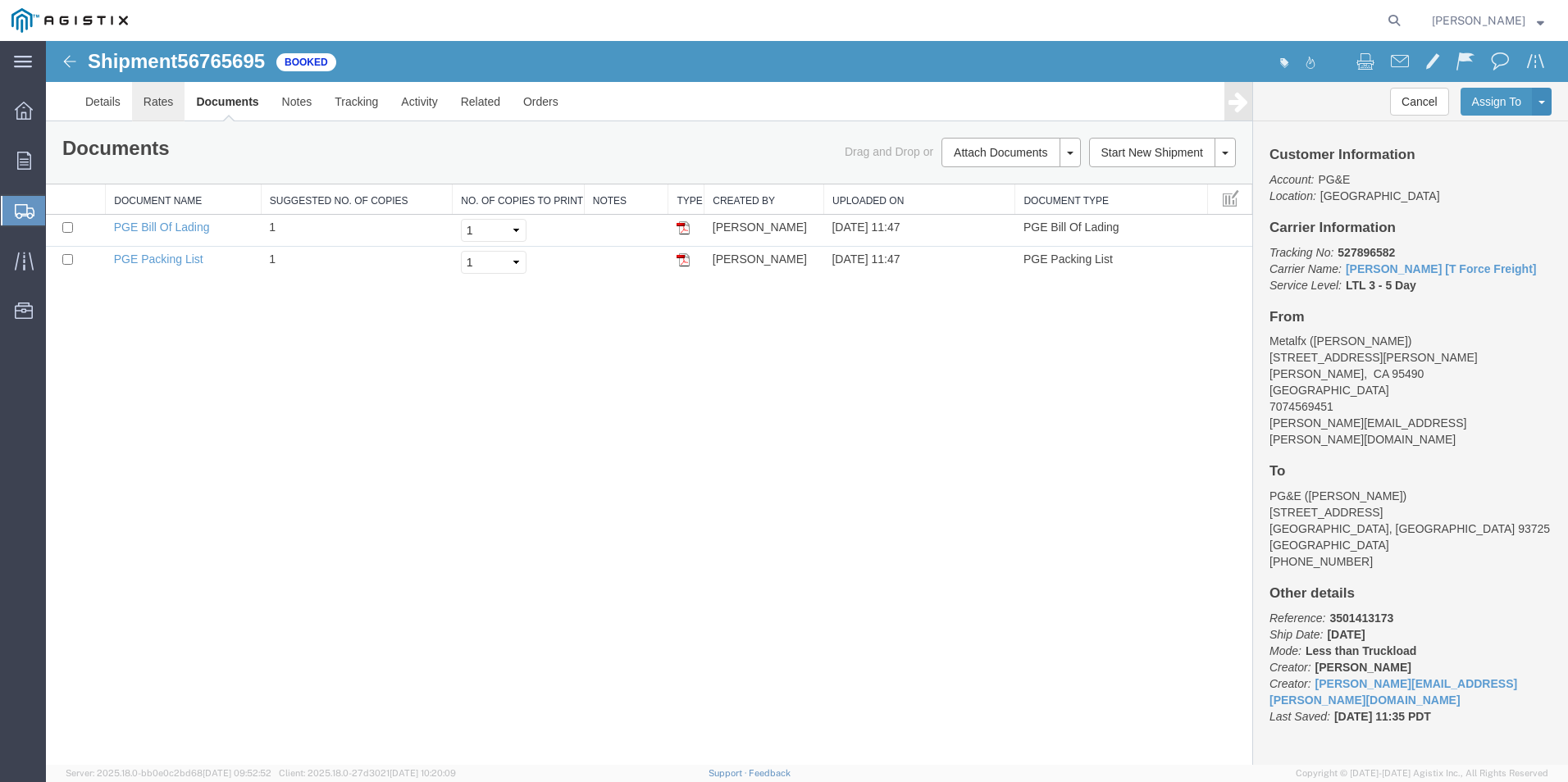
click at [165, 107] on link "Rates" at bounding box center [159, 101] width 53 height 39
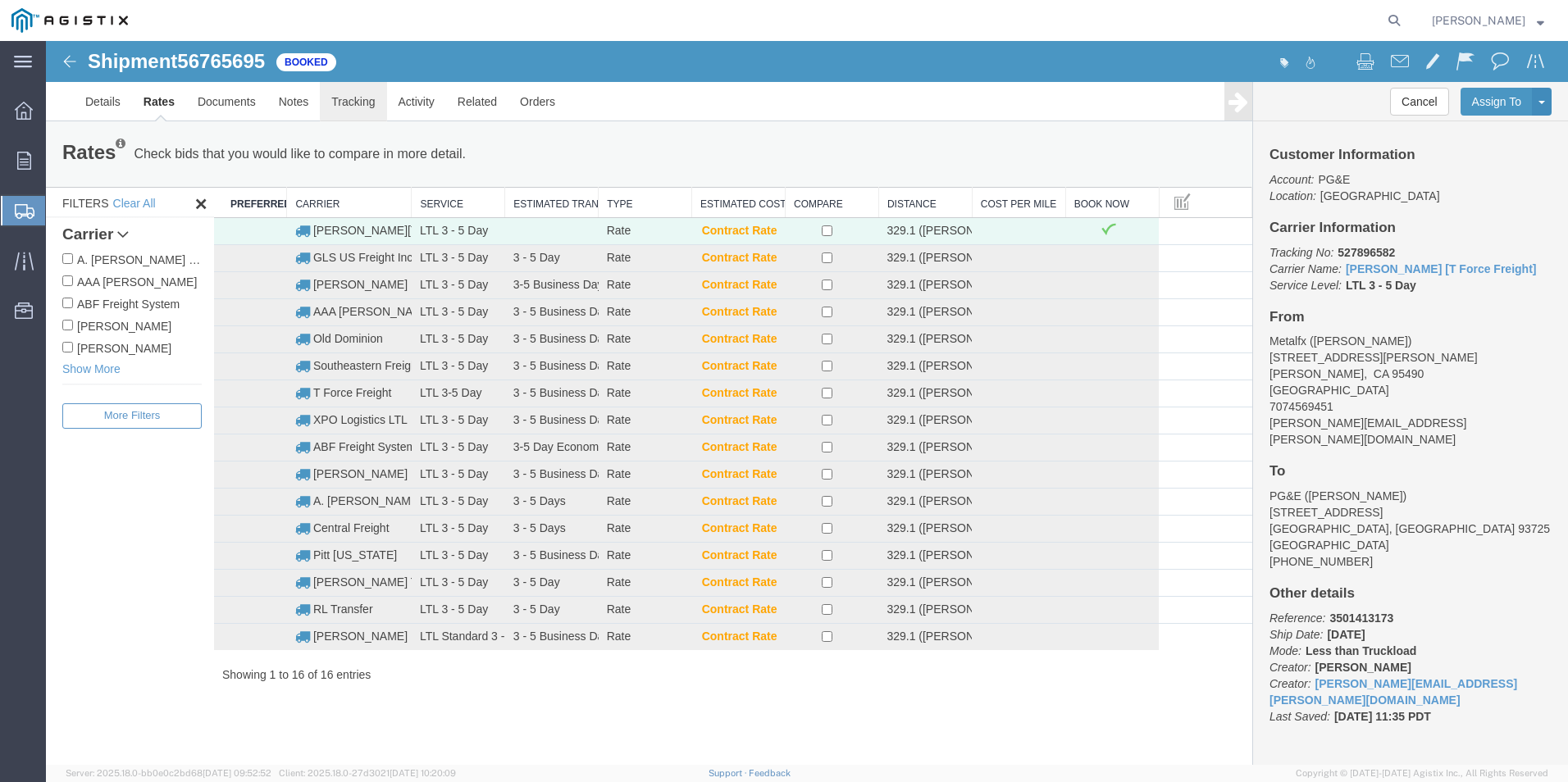
click at [333, 104] on link "Tracking" at bounding box center [352, 101] width 67 height 39
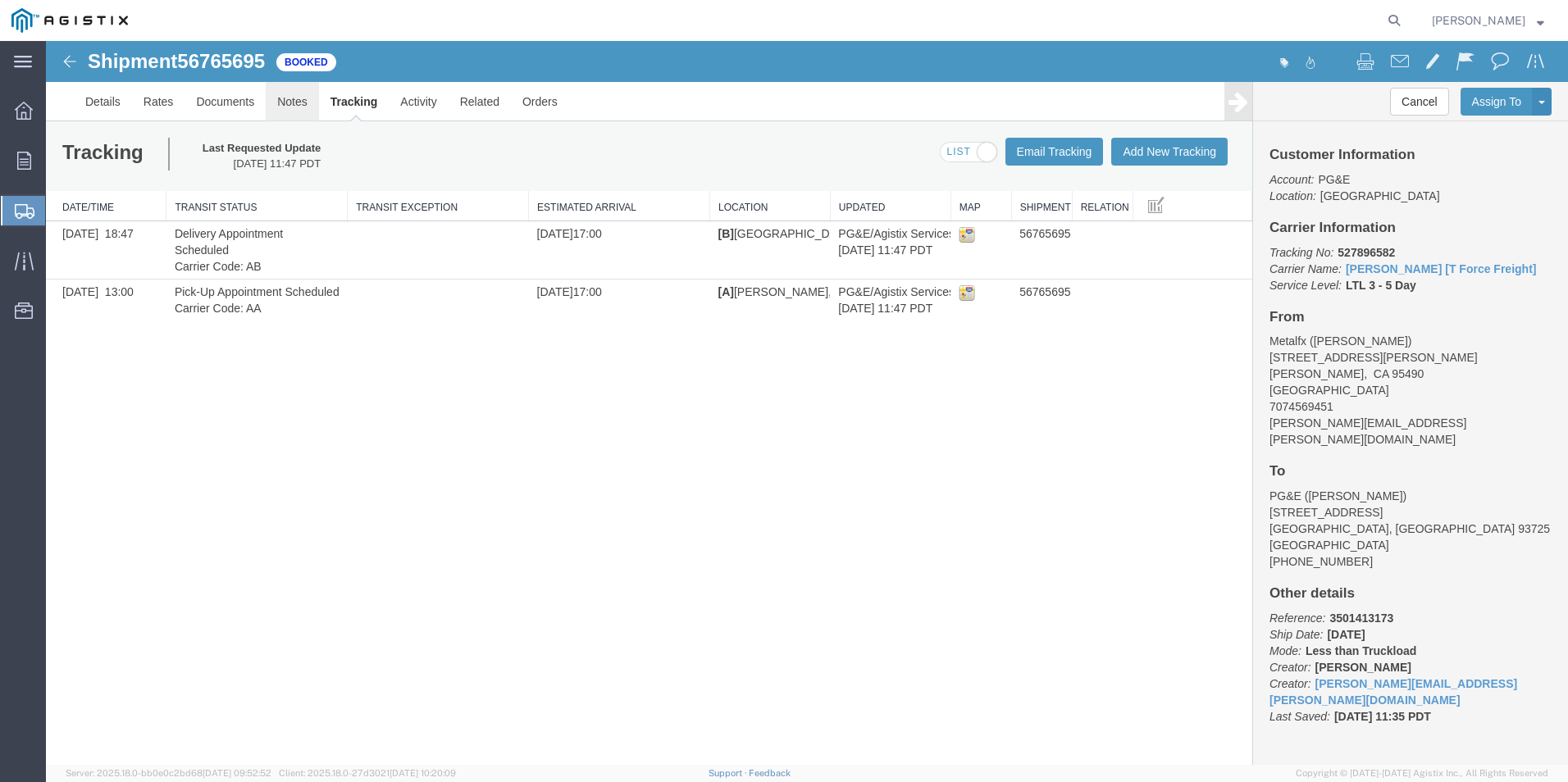
click at [290, 107] on link "Notes" at bounding box center [292, 101] width 53 height 39
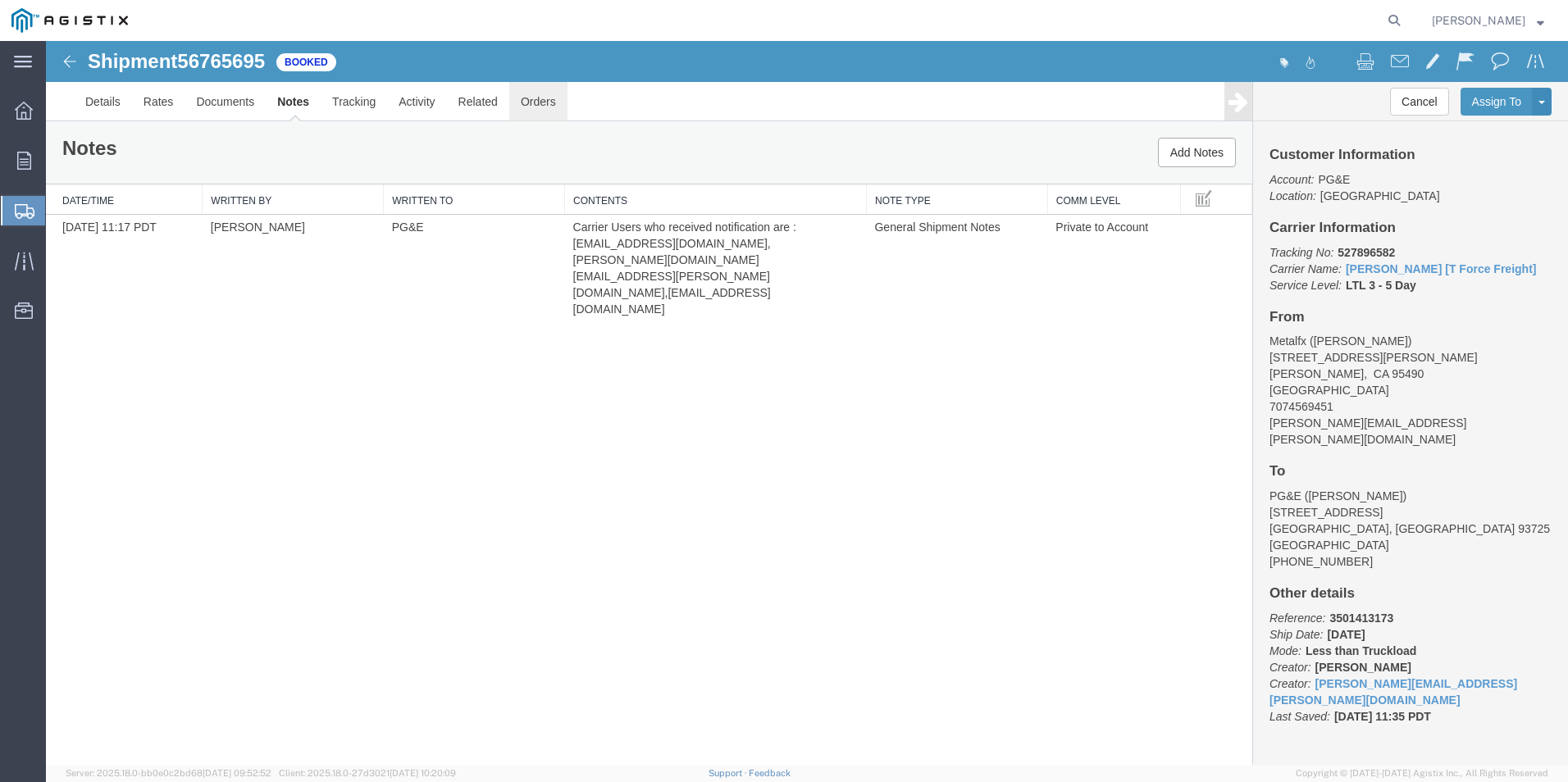
click at [518, 94] on link "Orders" at bounding box center [539, 101] width 59 height 39
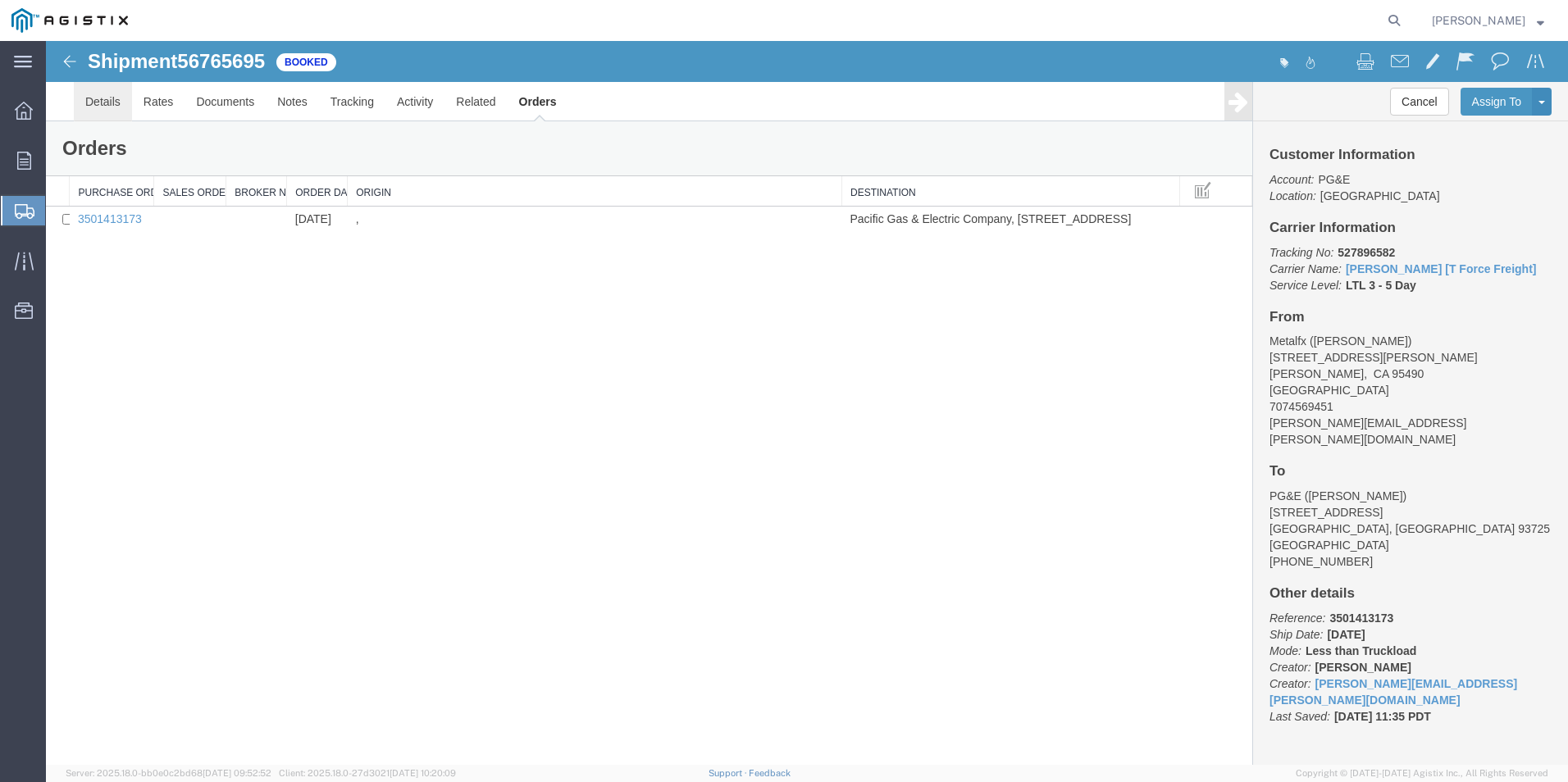
click at [107, 117] on link "Details" at bounding box center [103, 101] width 59 height 39
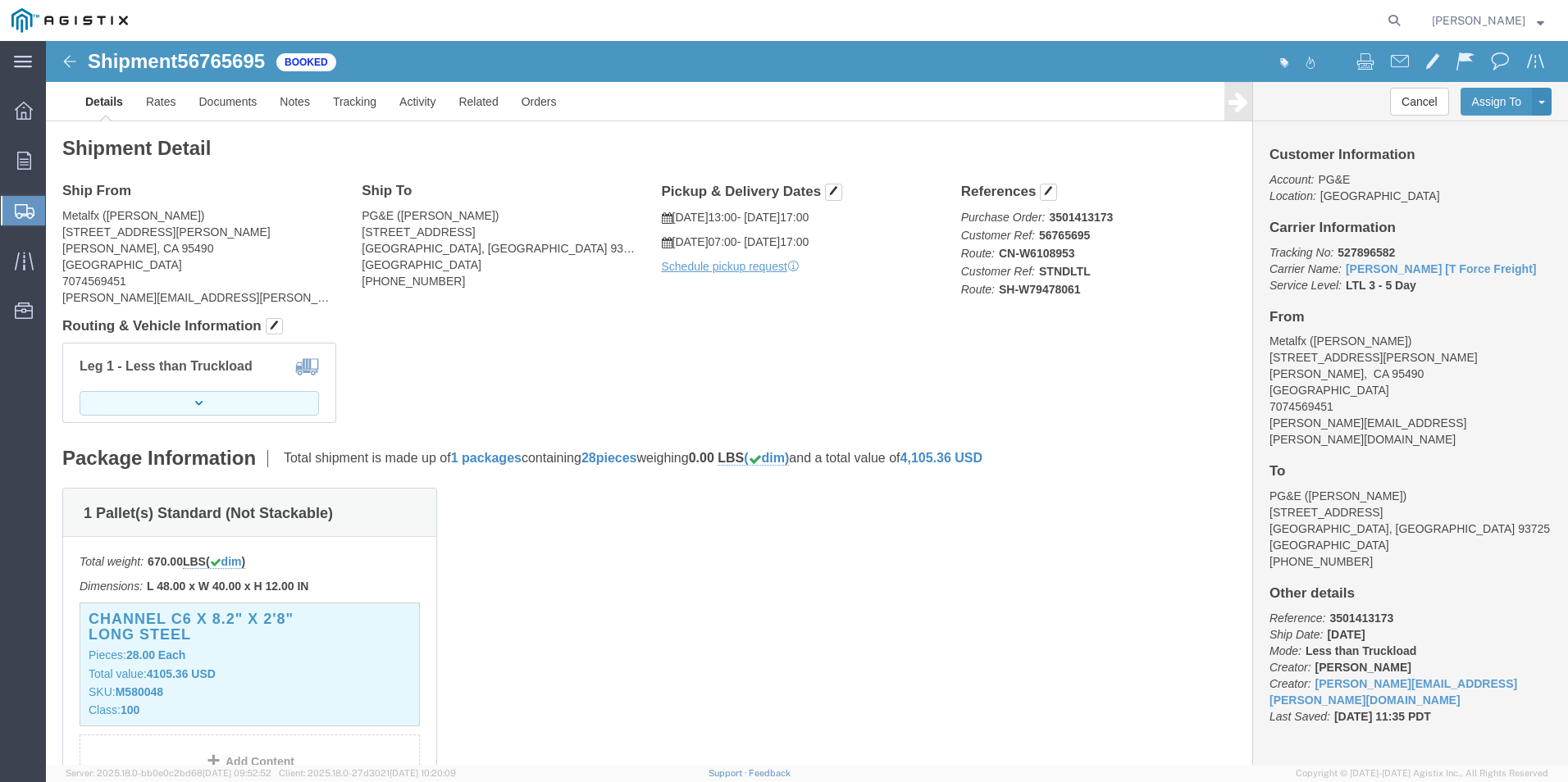
click button "button"
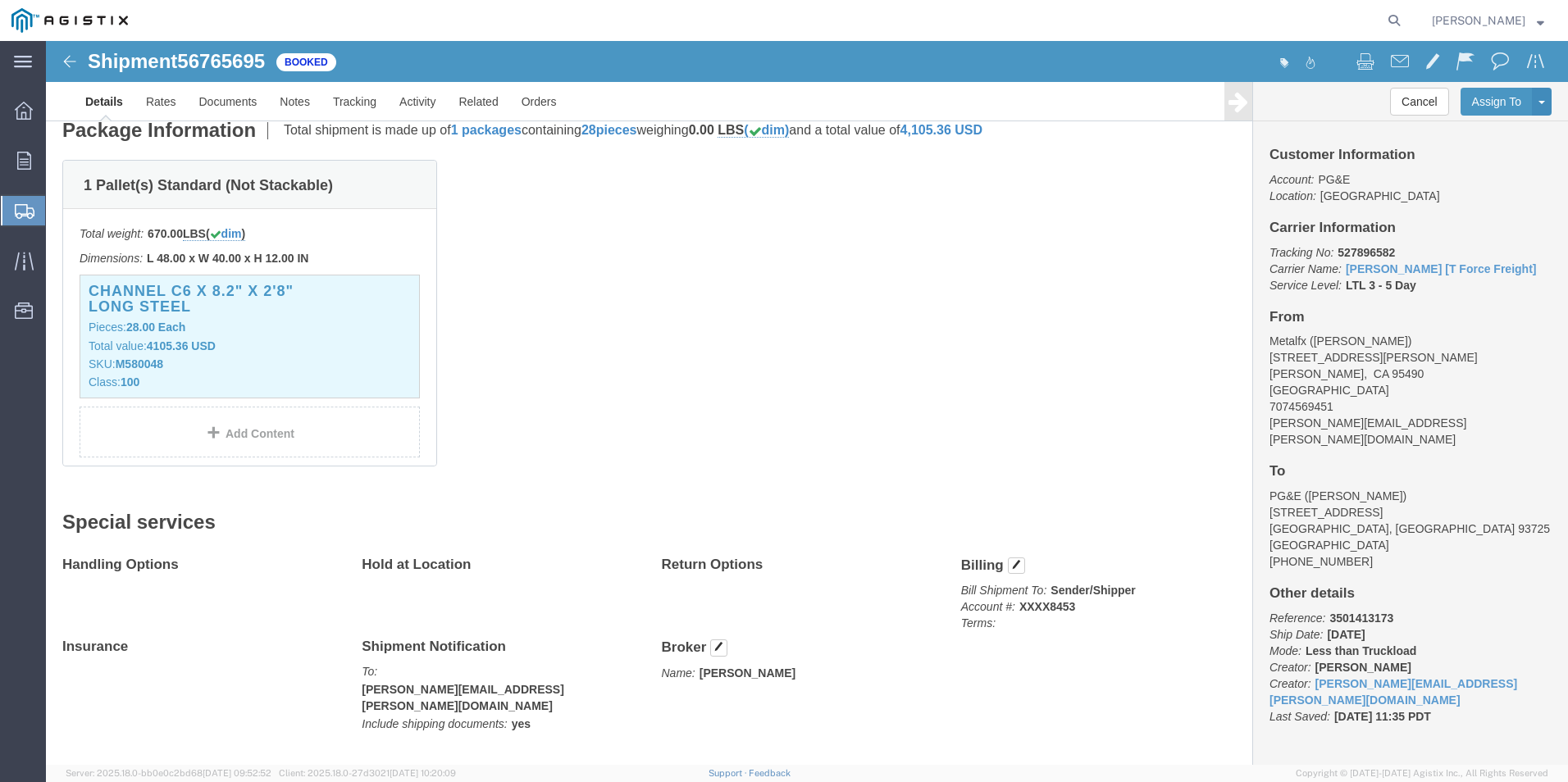
scroll to position [349, 0]
click button "button"
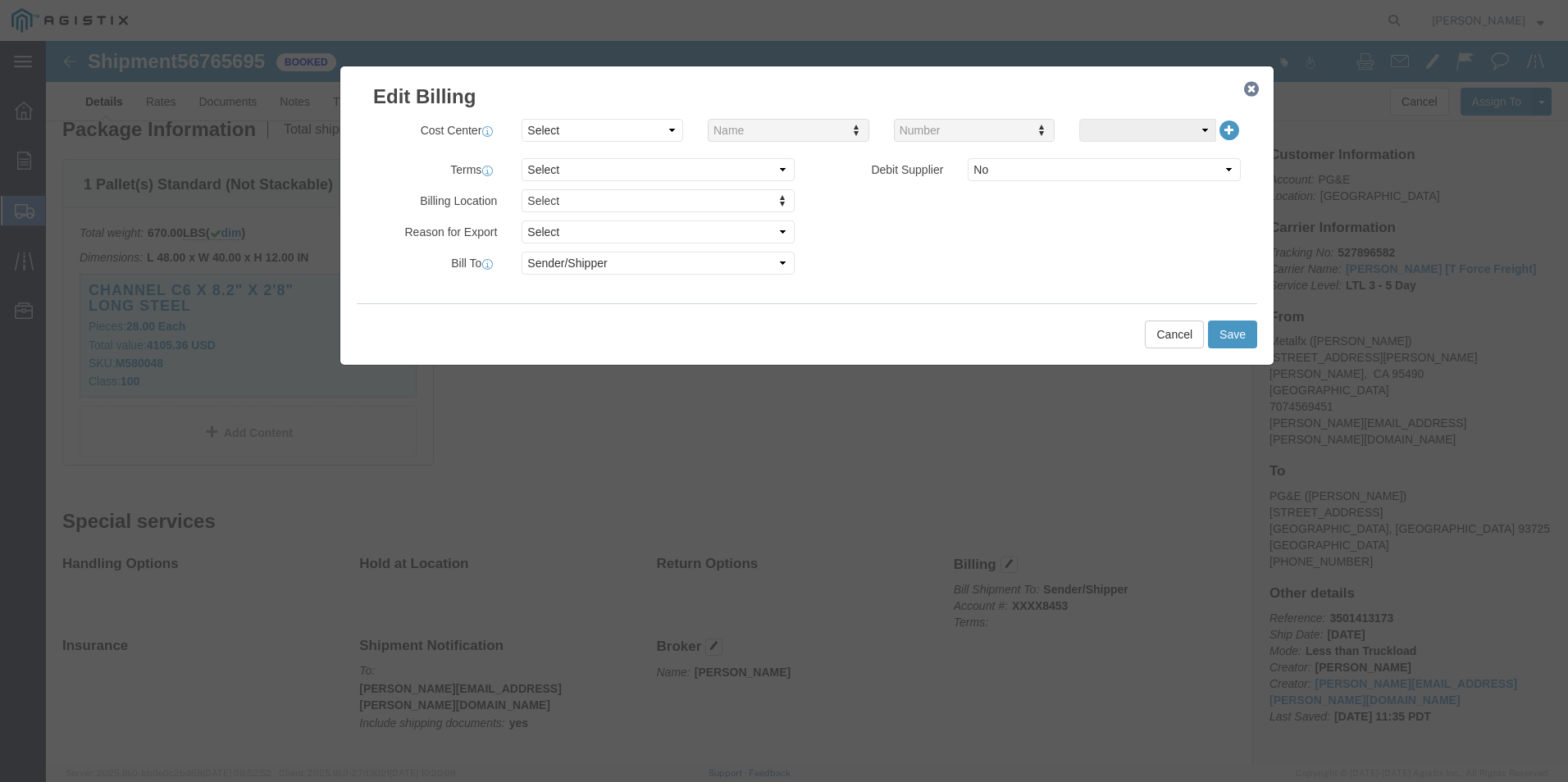
click div "Billing Location Select Select My Profile Location [GEOGRAPHIC_DATA] [GEOGRAPHI…"
click select "Select Recipient Account Sender/Shipper Third Party Account"
click icon "button"
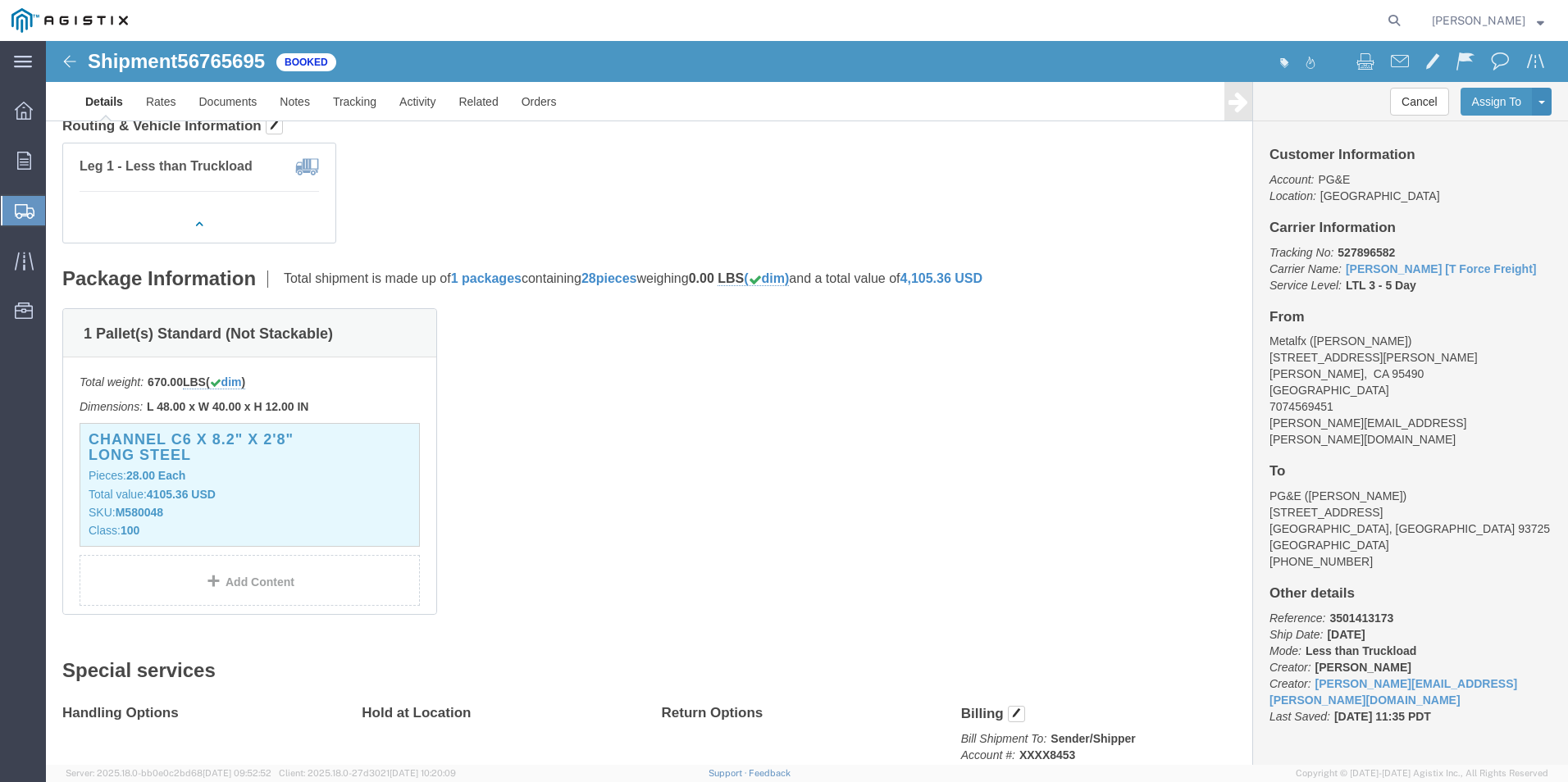
scroll to position [0, 0]
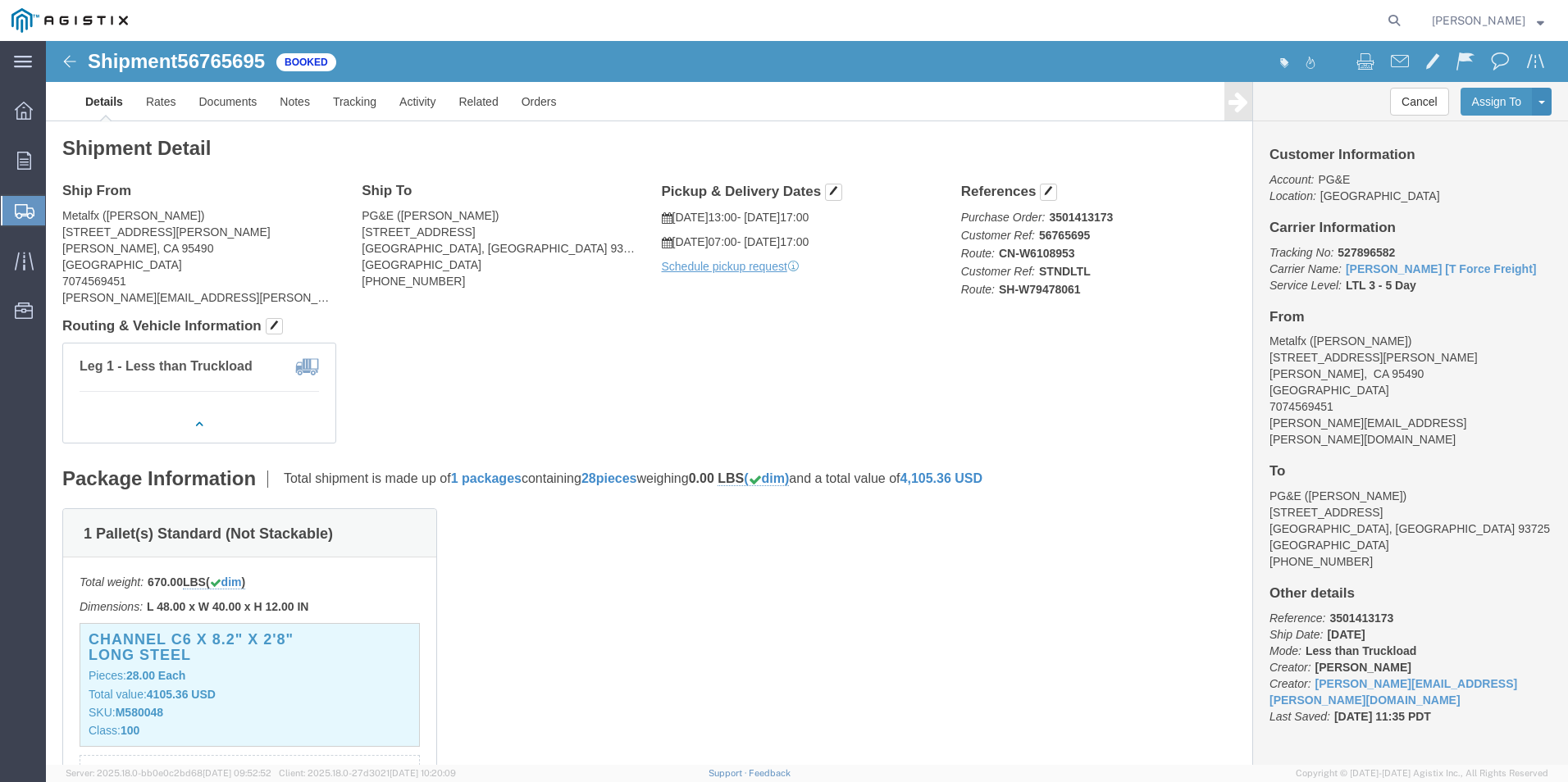
click at [1479, 29] on button "[PERSON_NAME]" at bounding box center [1488, 20] width 114 height 20
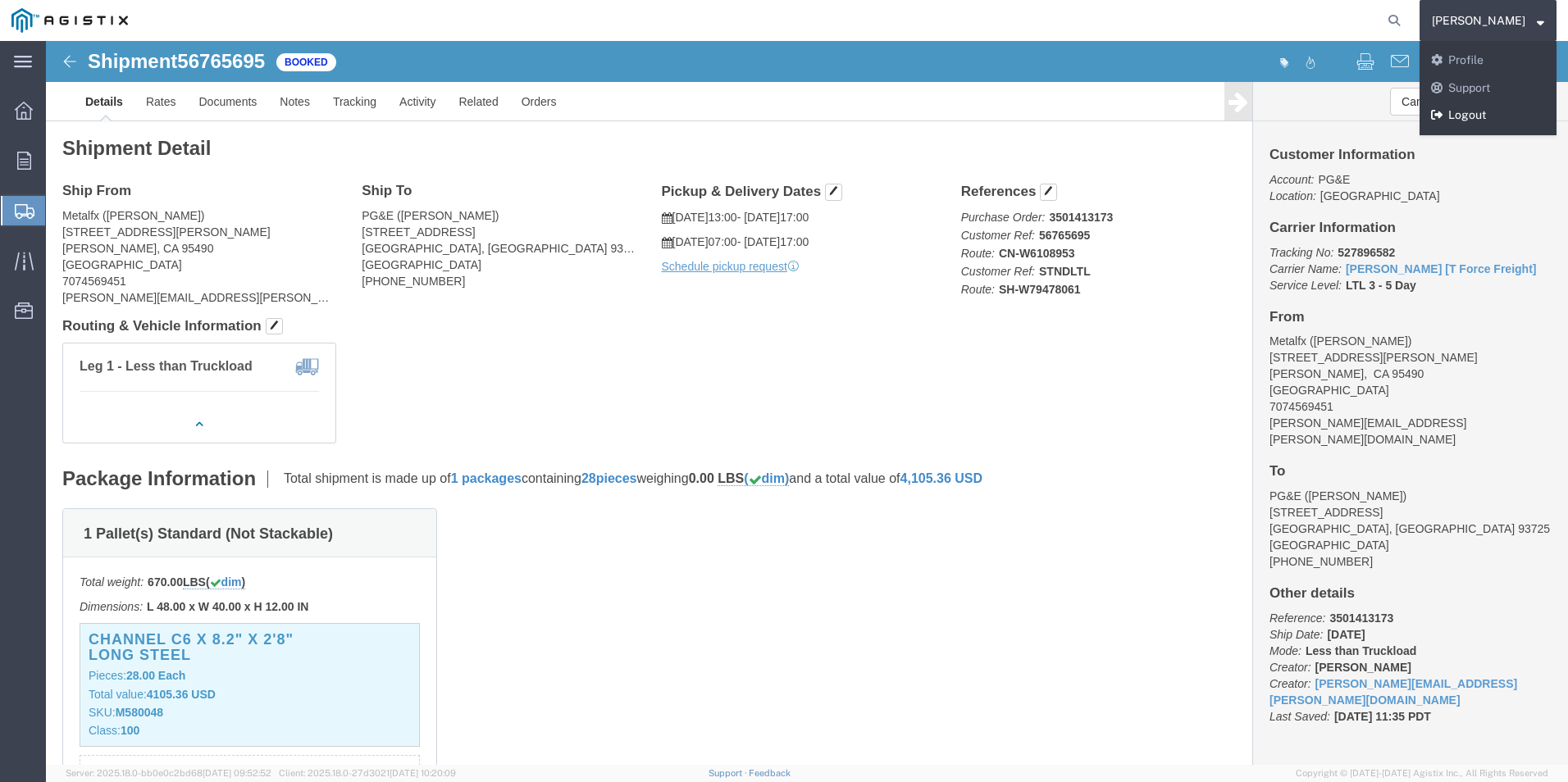
click at [1486, 115] on link "Logout" at bounding box center [1488, 115] width 137 height 28
